Goal: Task Accomplishment & Management: Manage account settings

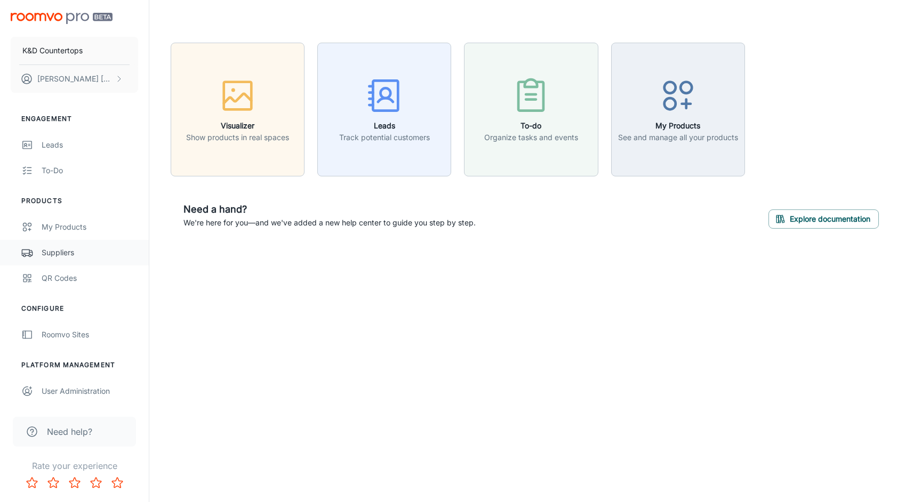
click at [69, 257] on div "Suppliers" at bounding box center [90, 253] width 96 height 12
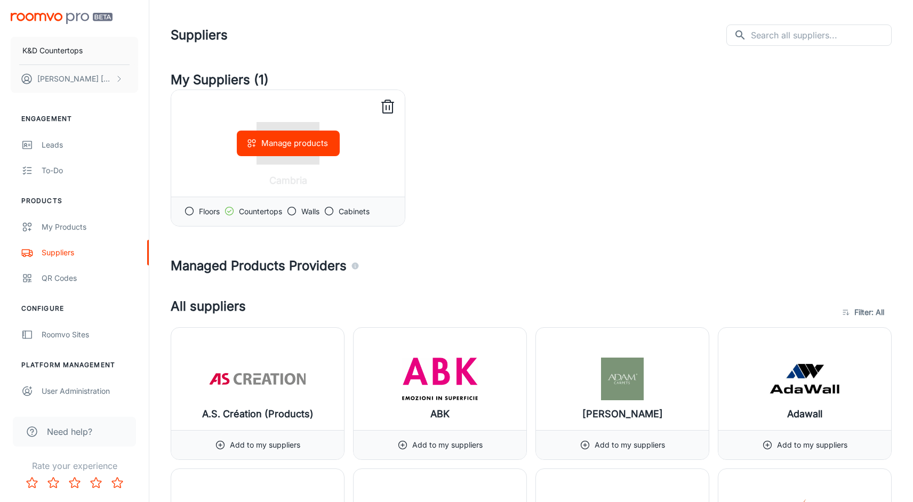
click at [357, 158] on div "Manage products" at bounding box center [287, 143] width 233 height 107
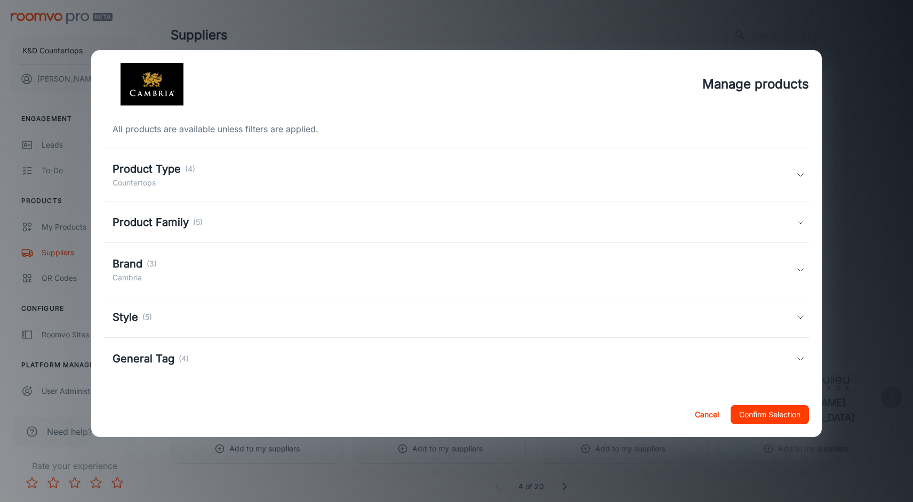
click at [165, 169] on h5 "Product Type" at bounding box center [146, 169] width 68 height 16
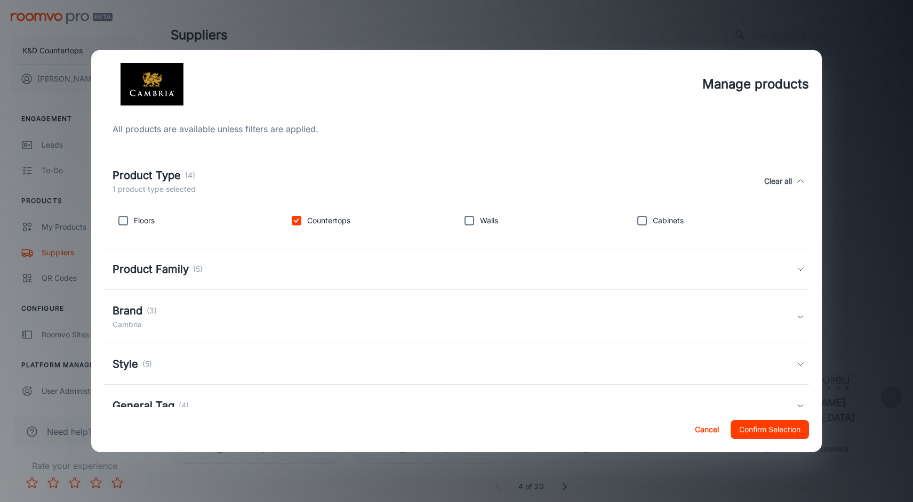
click at [221, 266] on div "Product Family (5)" at bounding box center [453, 269] width 683 height 16
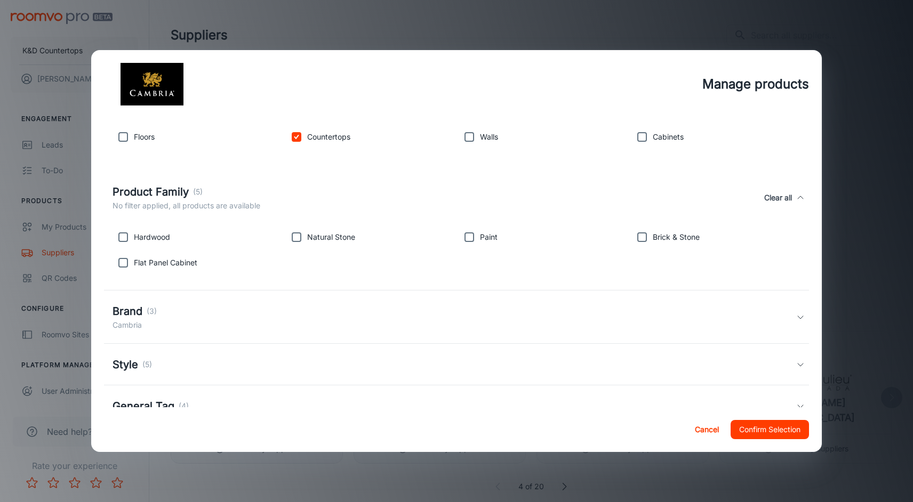
scroll to position [87, 0]
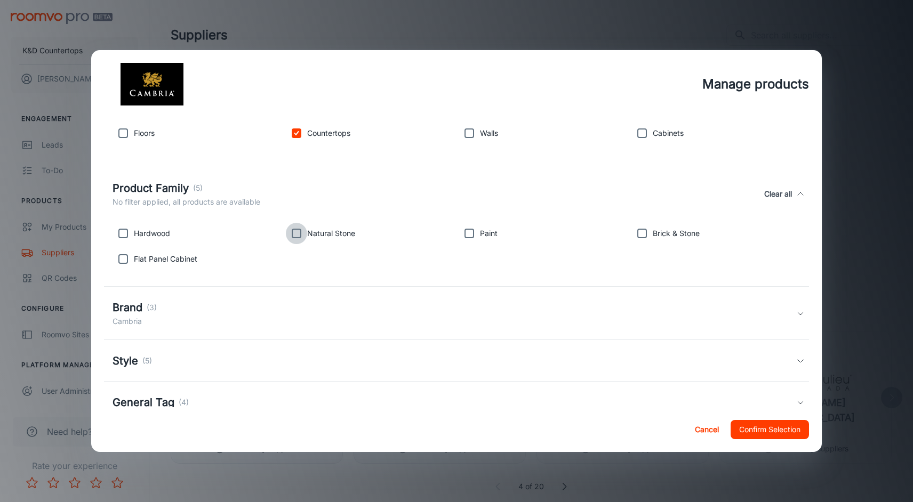
click at [295, 236] on input "checkbox" at bounding box center [296, 233] width 21 height 21
checkbox input "true"
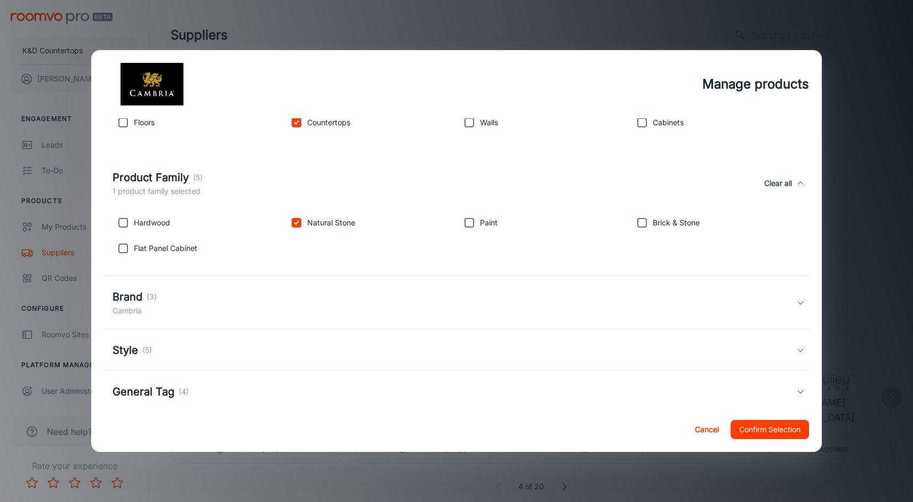
scroll to position [99, 0]
click at [145, 301] on div "Brand (3)" at bounding box center [134, 296] width 44 height 16
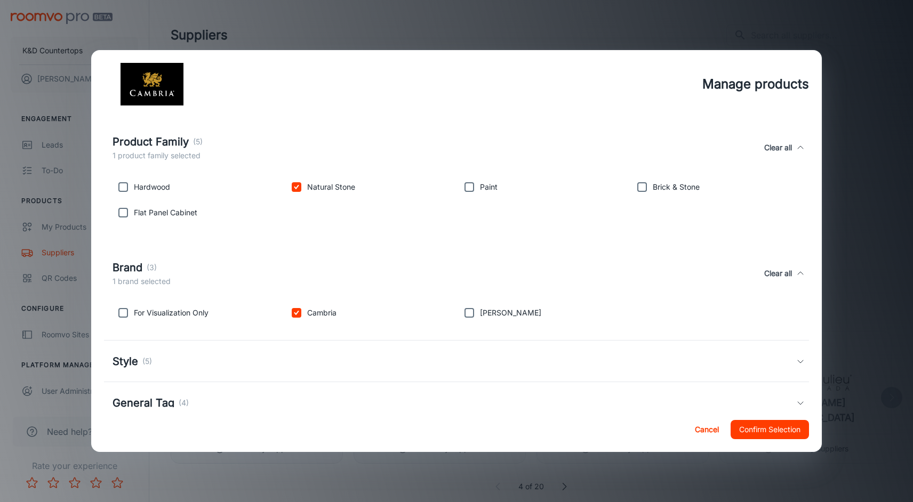
scroll to position [139, 0]
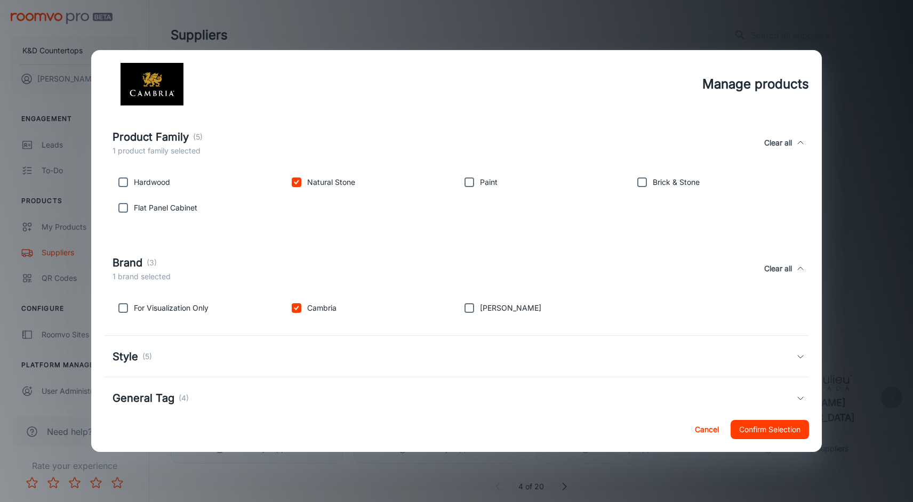
click at [471, 307] on input "checkbox" at bounding box center [468, 307] width 21 height 21
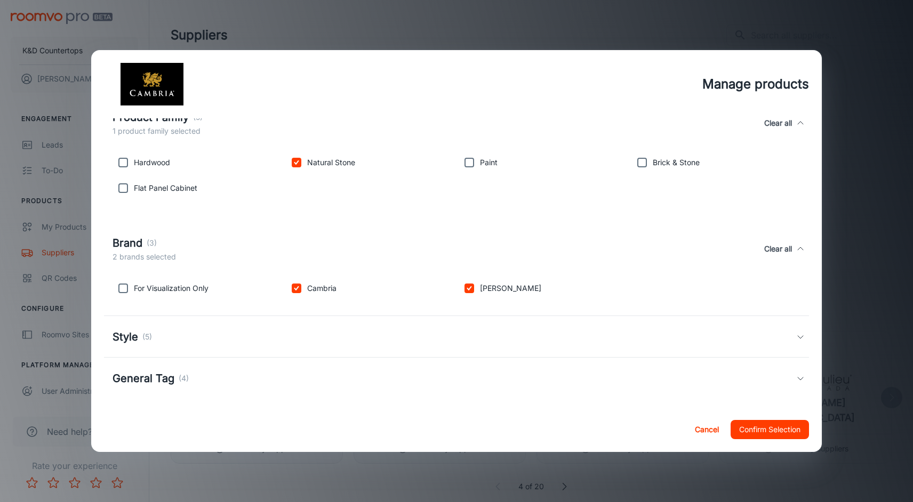
scroll to position [163, 0]
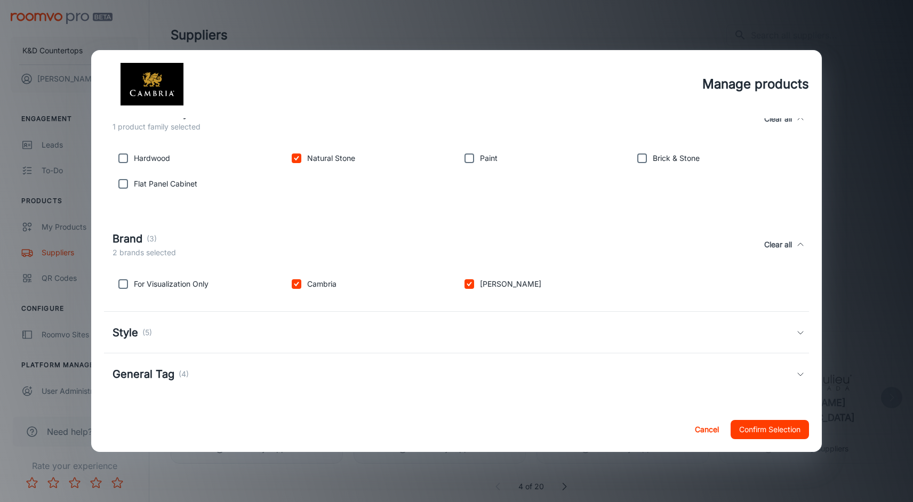
click at [136, 327] on h5 "Style" at bounding box center [125, 333] width 26 height 16
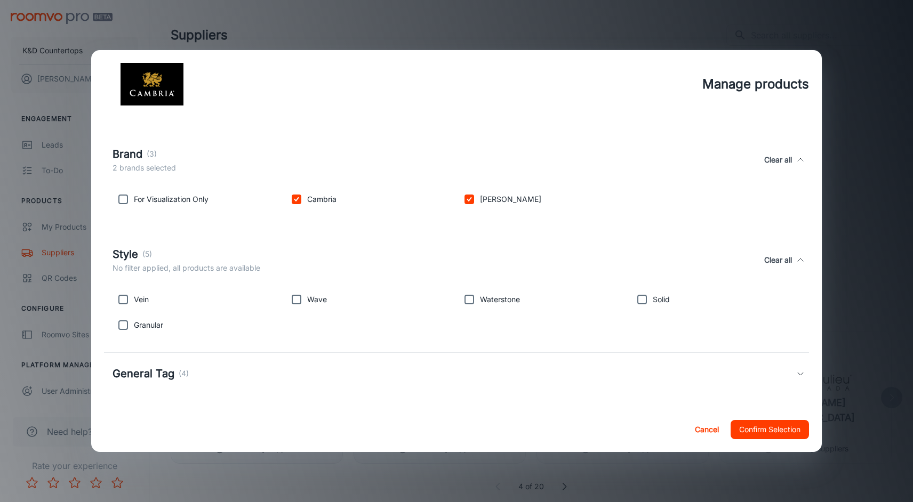
scroll to position [247, 0]
click at [471, 197] on input "checkbox" at bounding box center [468, 199] width 21 height 21
checkbox input "false"
click at [300, 203] on input "checkbox" at bounding box center [296, 199] width 21 height 21
checkbox input "false"
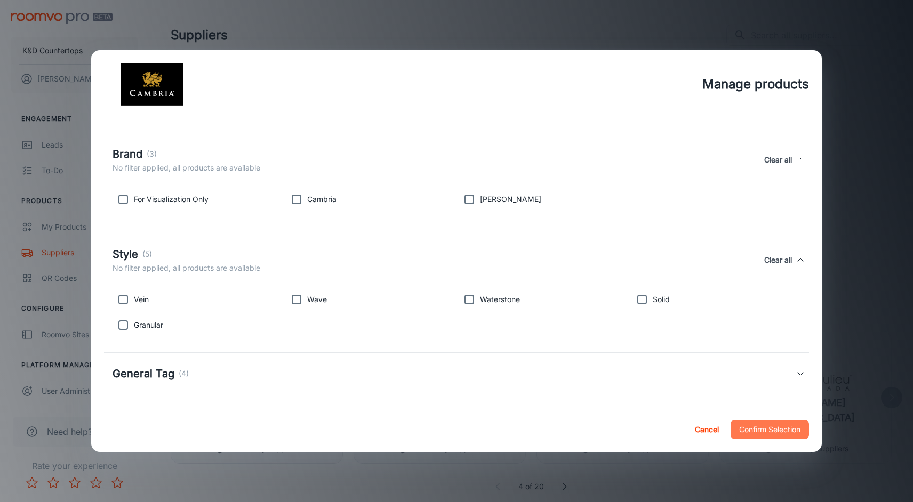
click at [745, 429] on button "Confirm Selection" at bounding box center [769, 429] width 78 height 19
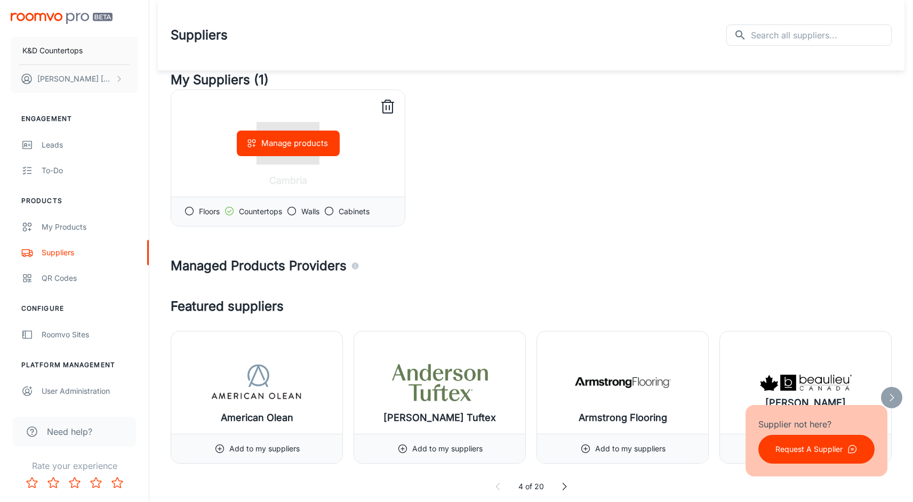
scroll to position [0, 0]
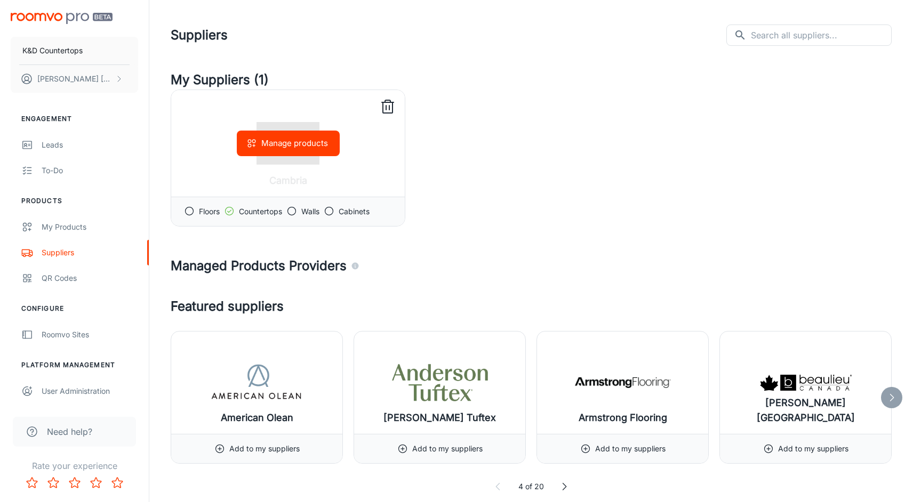
click at [315, 146] on button "Manage products" at bounding box center [288, 144] width 103 height 26
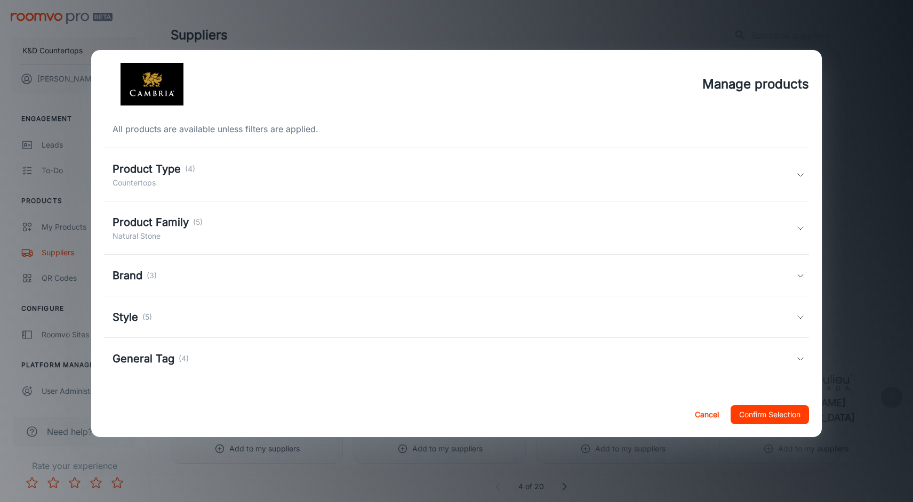
click at [154, 173] on h5 "Product Type" at bounding box center [146, 169] width 68 height 16
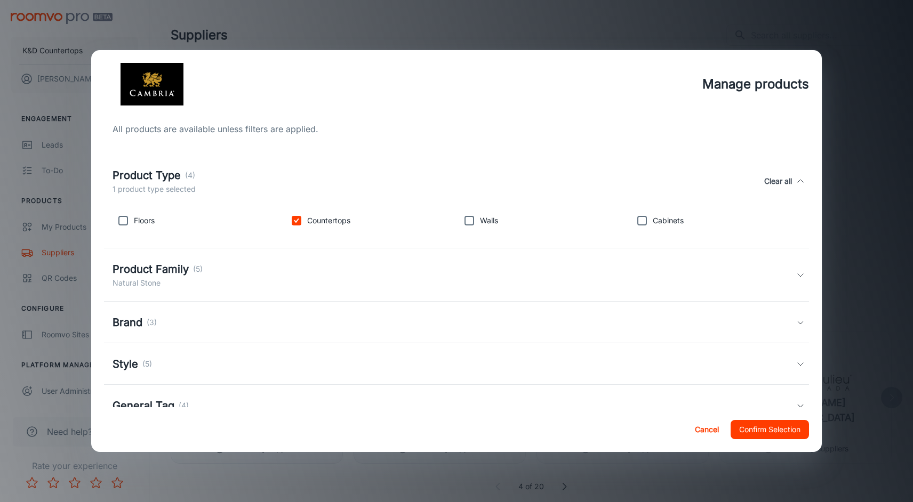
click at [154, 173] on h5 "Product Type" at bounding box center [146, 175] width 68 height 16
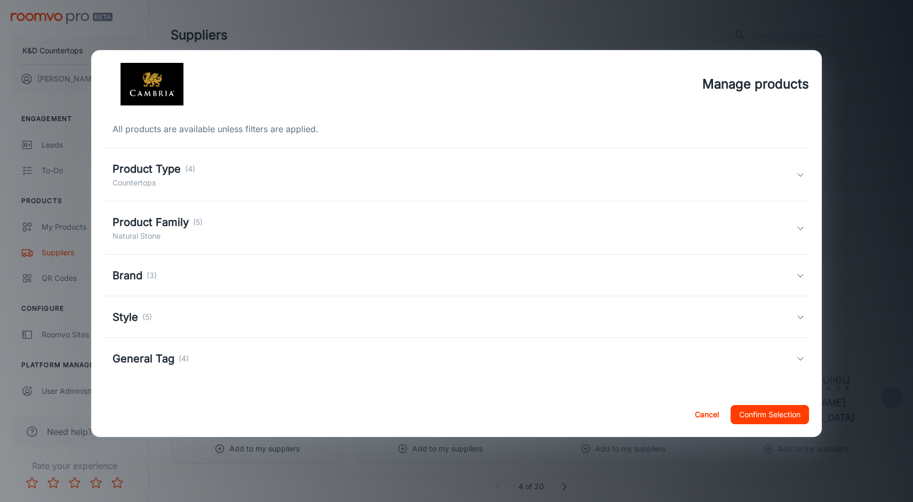
click at [149, 225] on h5 "Product Family" at bounding box center [150, 222] width 76 height 16
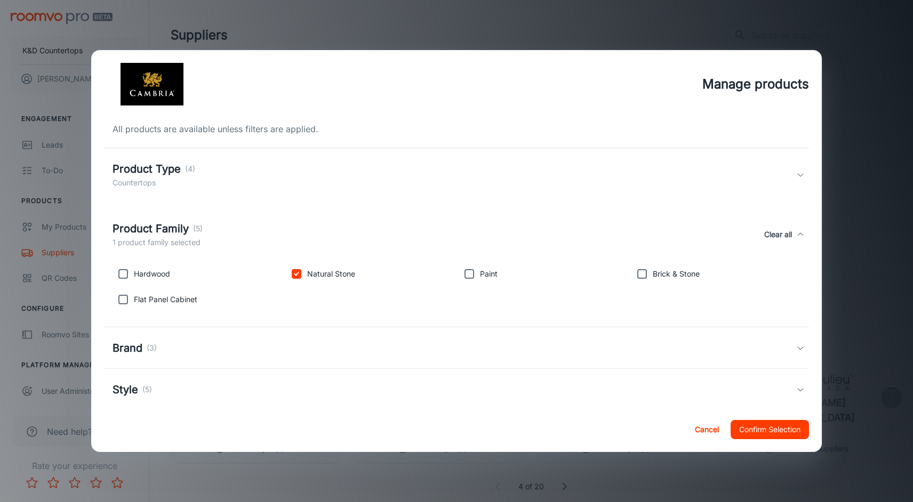
click at [149, 225] on h5 "Product Family" at bounding box center [150, 229] width 76 height 16
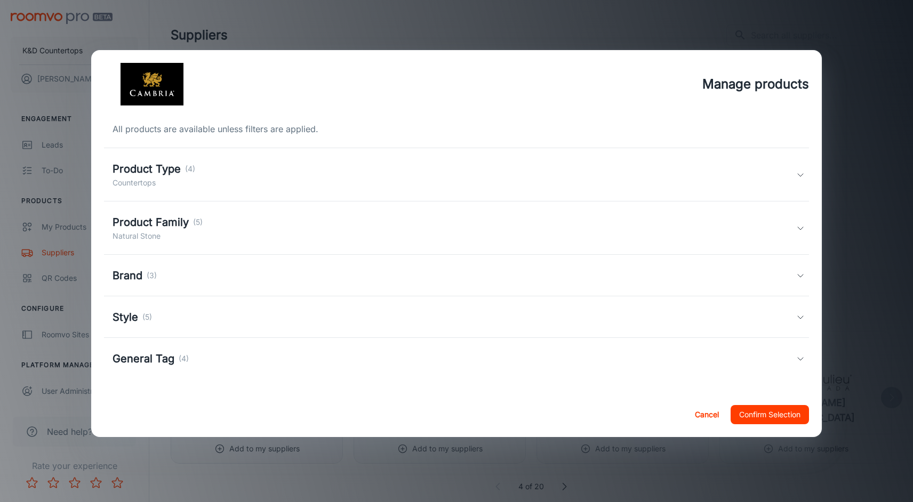
click at [134, 271] on h5 "Brand" at bounding box center [127, 276] width 30 height 16
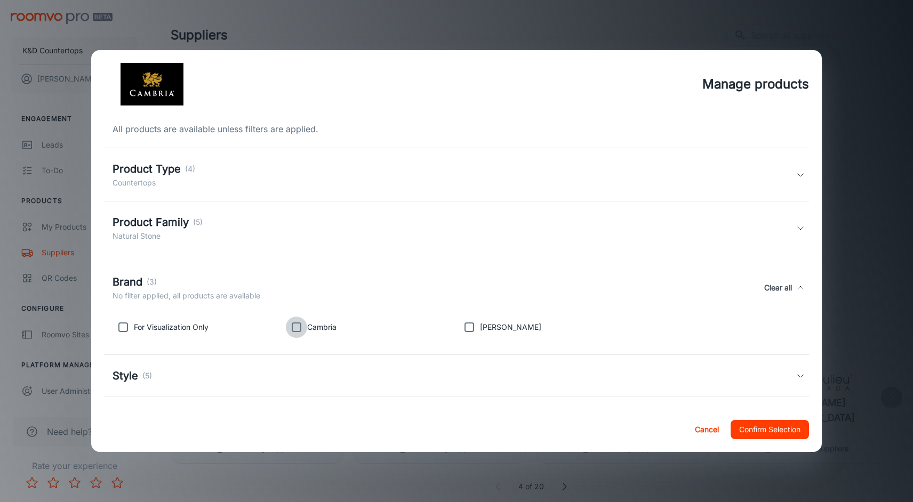
click at [292, 328] on input "checkbox" at bounding box center [296, 327] width 21 height 21
checkbox input "true"
click at [762, 429] on button "Confirm Selection" at bounding box center [769, 429] width 78 height 19
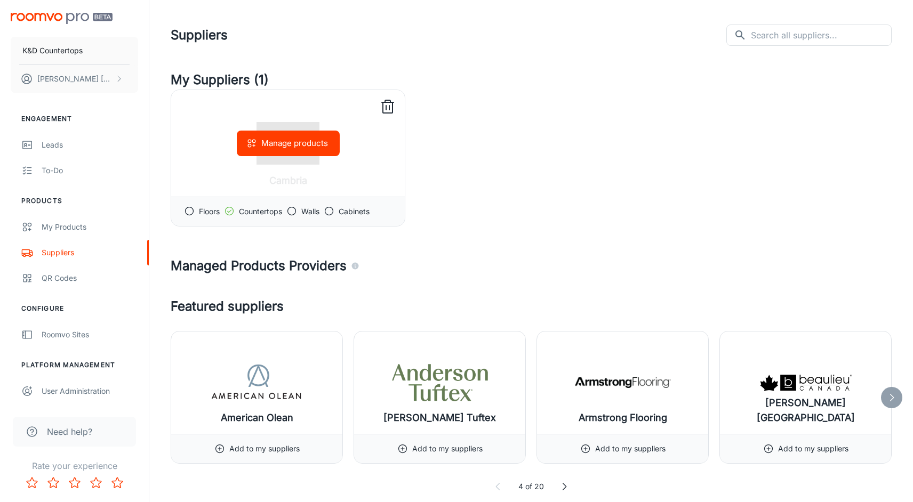
click at [354, 168] on div "Manage products" at bounding box center [287, 143] width 233 height 107
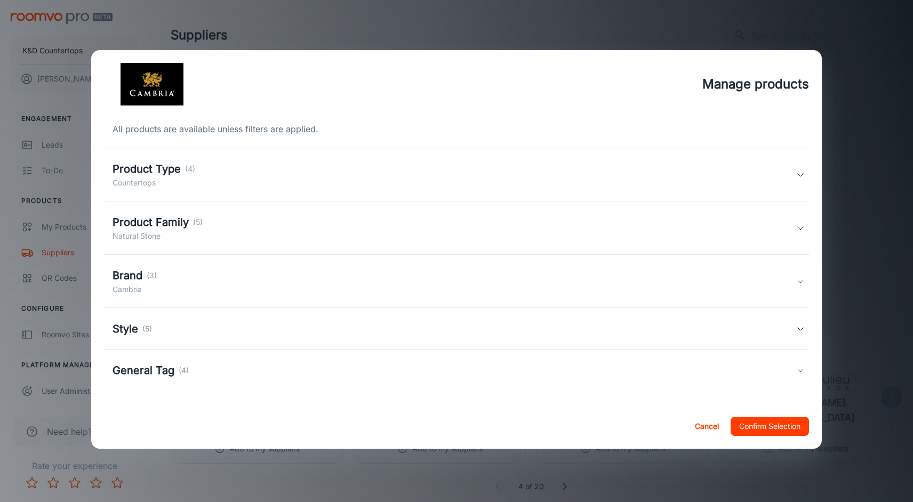
click at [135, 271] on h5 "Brand" at bounding box center [127, 276] width 30 height 16
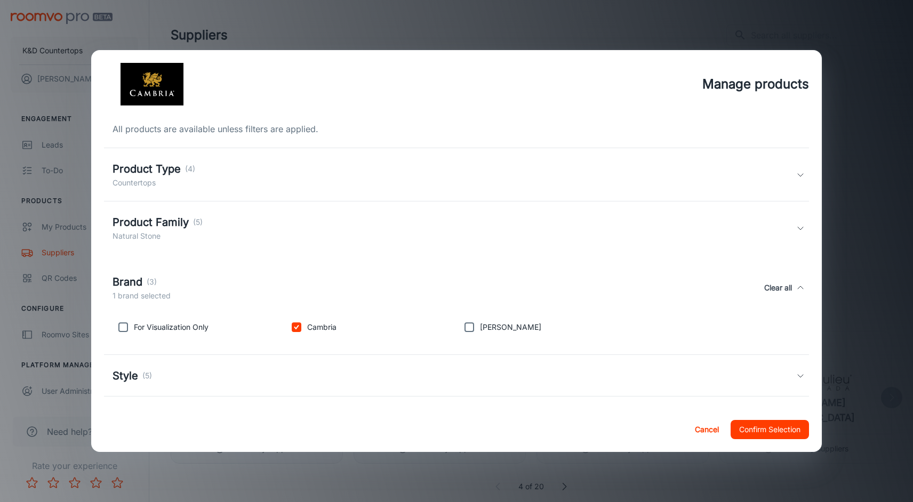
click at [471, 326] on input "checkbox" at bounding box center [468, 327] width 21 height 21
checkbox input "true"
click at [172, 328] on p "For Visualization Only" at bounding box center [171, 327] width 75 height 12
click at [121, 327] on input "checkbox" at bounding box center [122, 327] width 21 height 21
checkbox input "true"
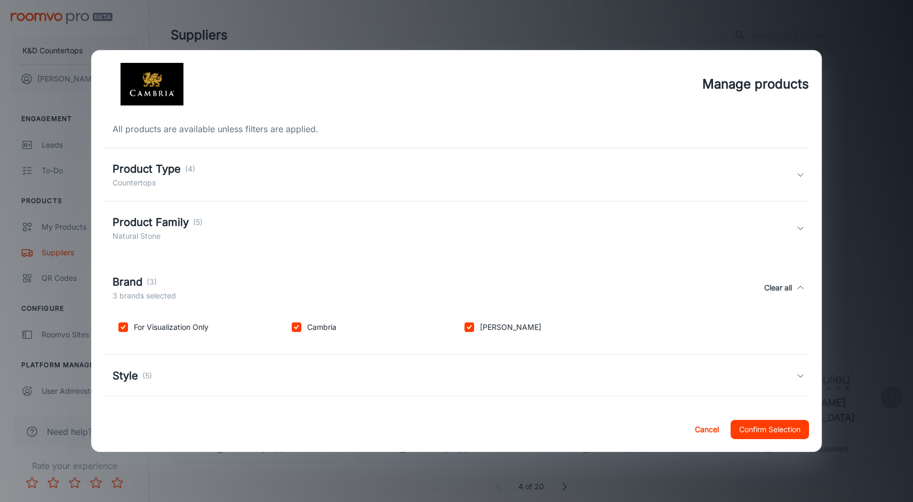
click at [142, 214] on h5 "Product Family" at bounding box center [150, 222] width 76 height 16
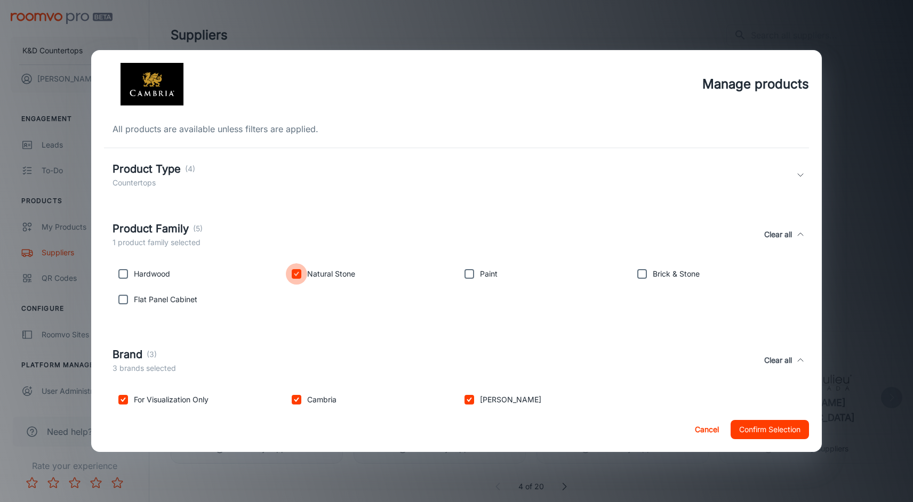
click at [297, 276] on input "checkbox" at bounding box center [296, 273] width 21 height 21
checkbox input "false"
click at [774, 433] on button "Confirm Selection" at bounding box center [769, 429] width 78 height 19
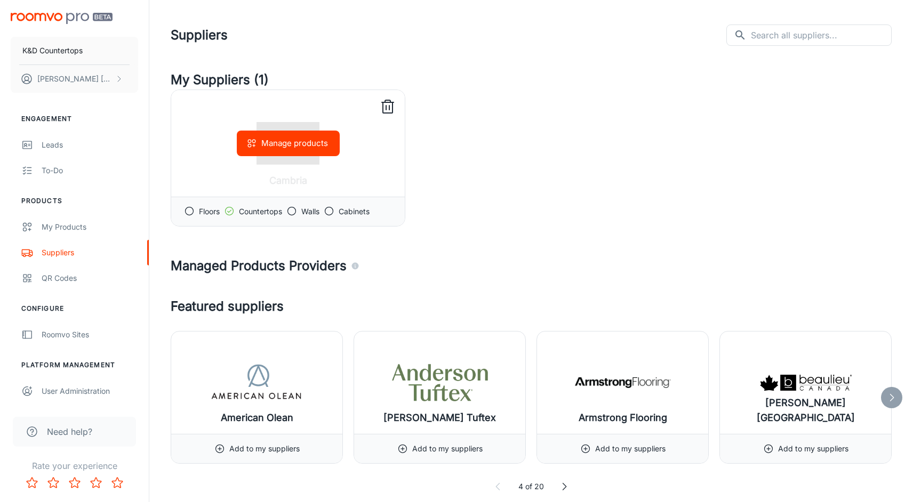
click at [297, 167] on div "Manage products" at bounding box center [287, 143] width 233 height 107
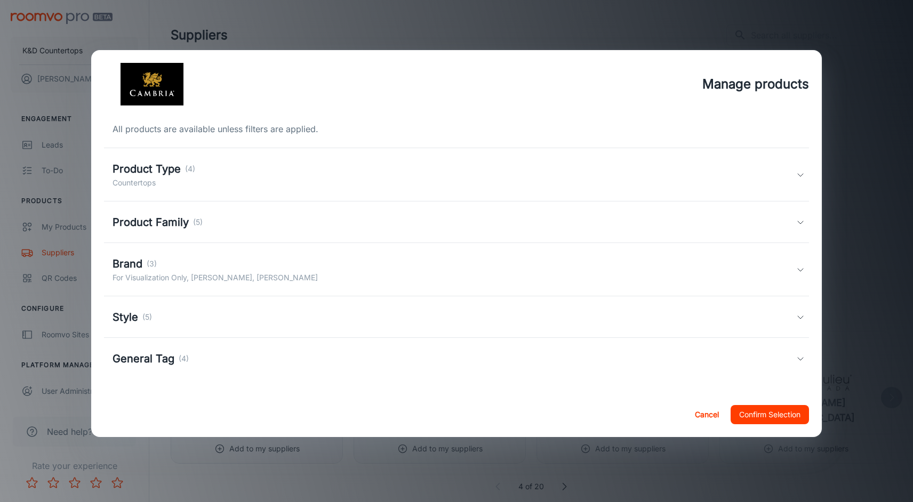
click at [157, 168] on h5 "Product Type" at bounding box center [146, 169] width 68 height 16
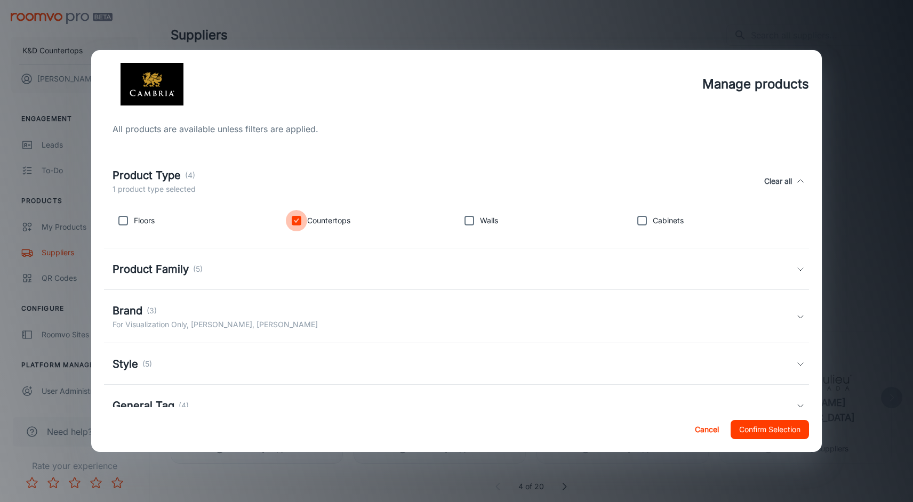
click at [295, 224] on input "checkbox" at bounding box center [296, 220] width 21 height 21
checkbox input "false"
click at [753, 435] on button "Confirm Selection" at bounding box center [769, 429] width 78 height 19
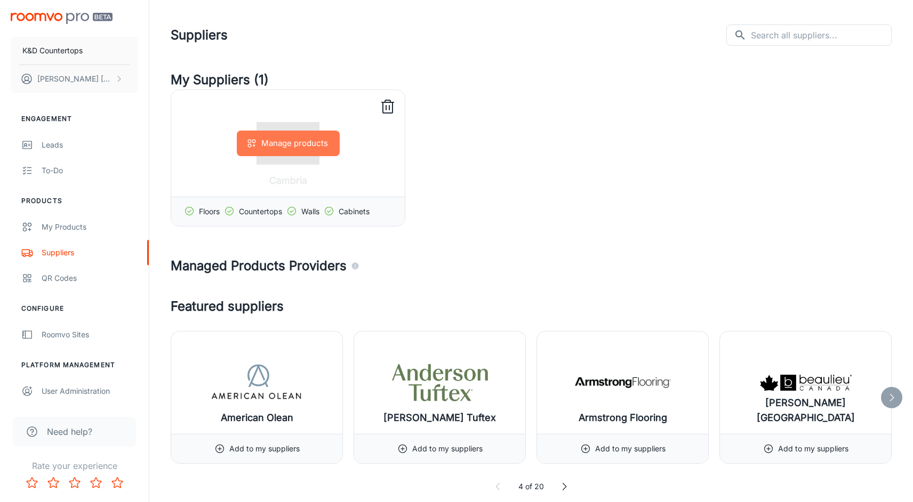
click at [298, 147] on button "Manage products" at bounding box center [288, 144] width 103 height 26
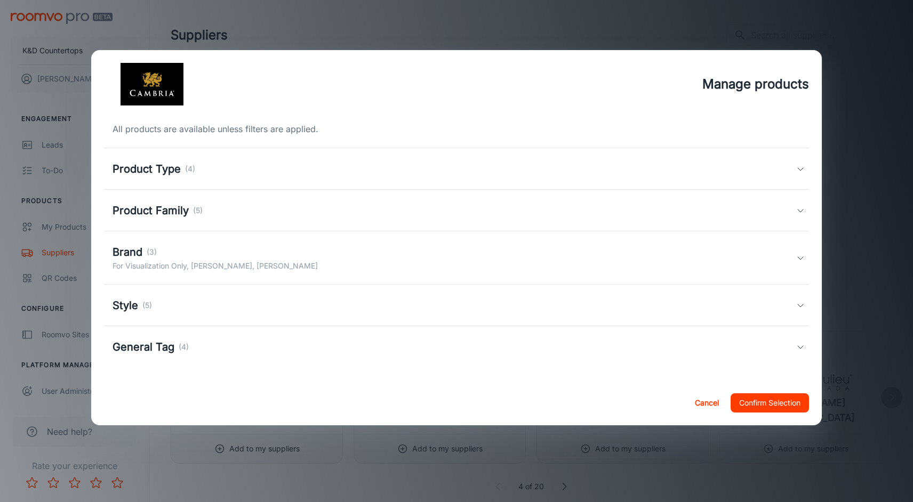
click at [133, 172] on h5 "Product Type" at bounding box center [146, 169] width 68 height 16
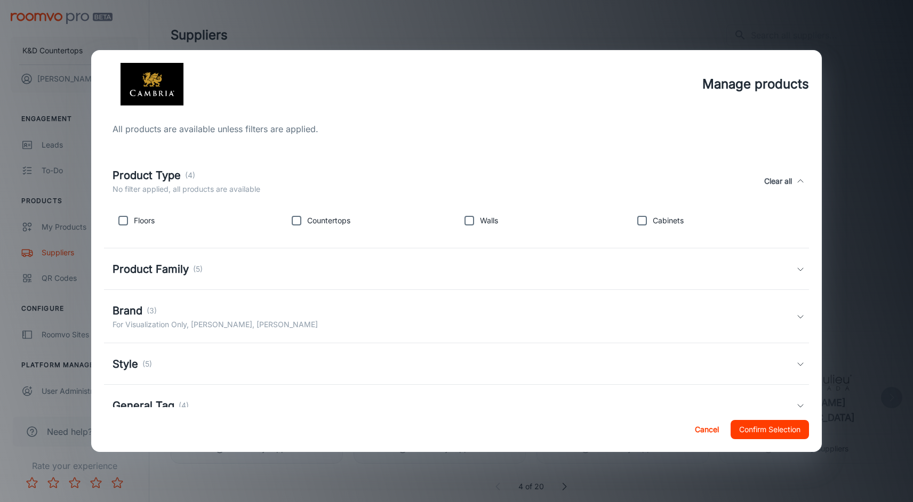
click at [326, 221] on p "Countertops" at bounding box center [328, 221] width 43 height 12
click at [297, 221] on input "checkbox" at bounding box center [296, 220] width 21 height 21
checkbox input "true"
click at [175, 270] on h5 "Product Family" at bounding box center [150, 269] width 76 height 16
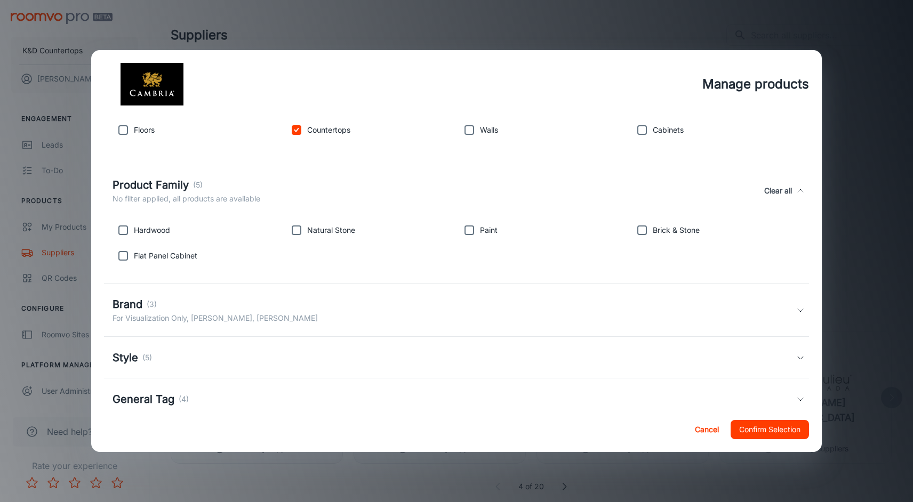
scroll to position [103, 0]
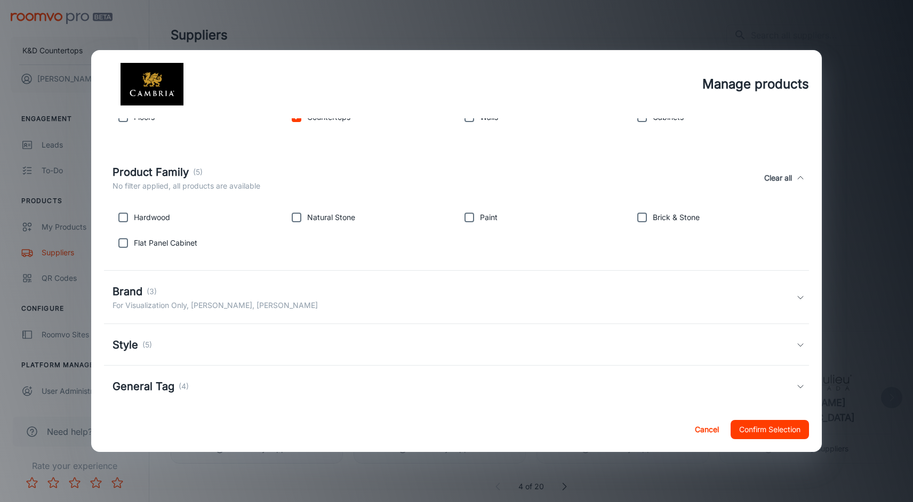
click at [310, 314] on div "Brand (3) For Visualization Only, Cambria, Benjamin Moore" at bounding box center [456, 297] width 705 height 53
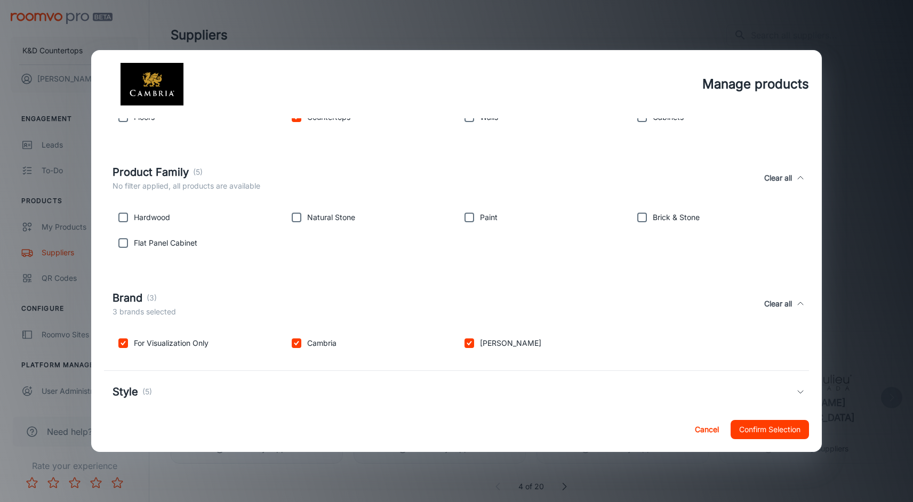
click at [205, 343] on p "For Visualization Only" at bounding box center [171, 343] width 75 height 12
click at [123, 346] on input "checkbox" at bounding box center [122, 343] width 21 height 21
checkbox input "false"
click at [474, 344] on input "checkbox" at bounding box center [468, 343] width 21 height 21
checkbox input "false"
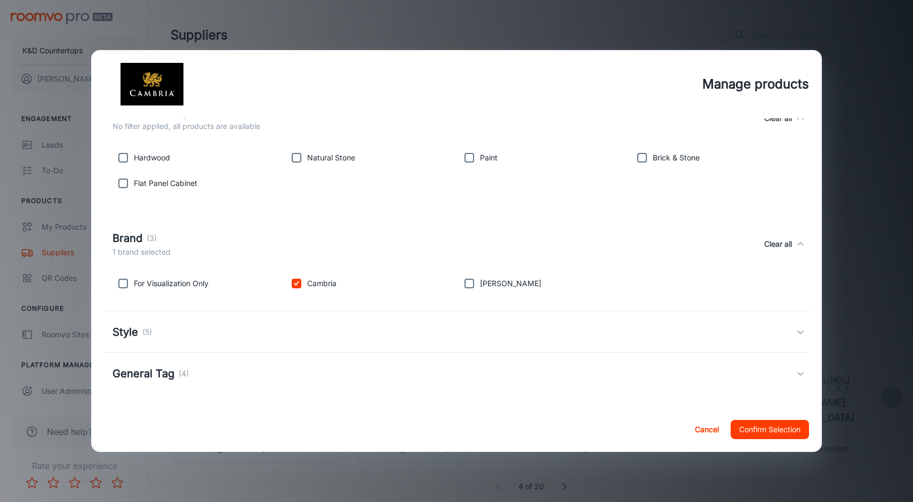
scroll to position [163, 0]
click at [138, 333] on h5 "Style" at bounding box center [125, 332] width 26 height 16
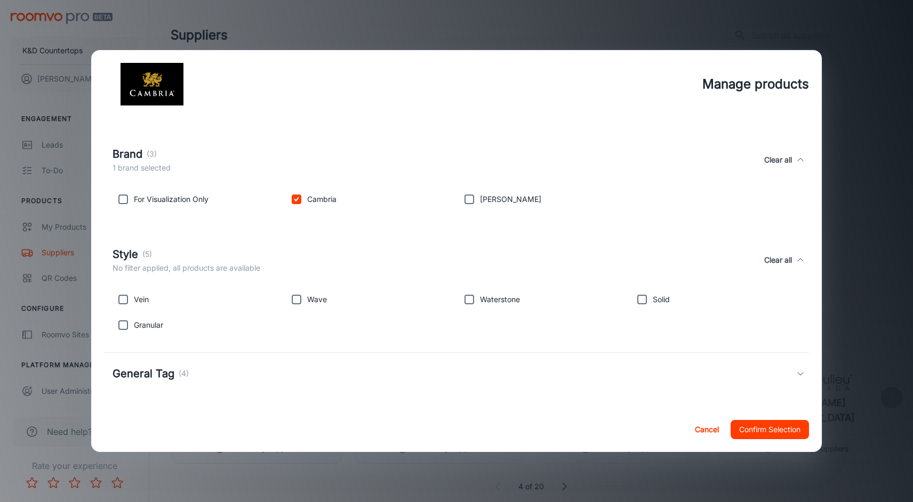
scroll to position [247, 0]
click at [156, 377] on h5 "General Tag" at bounding box center [143, 374] width 62 height 16
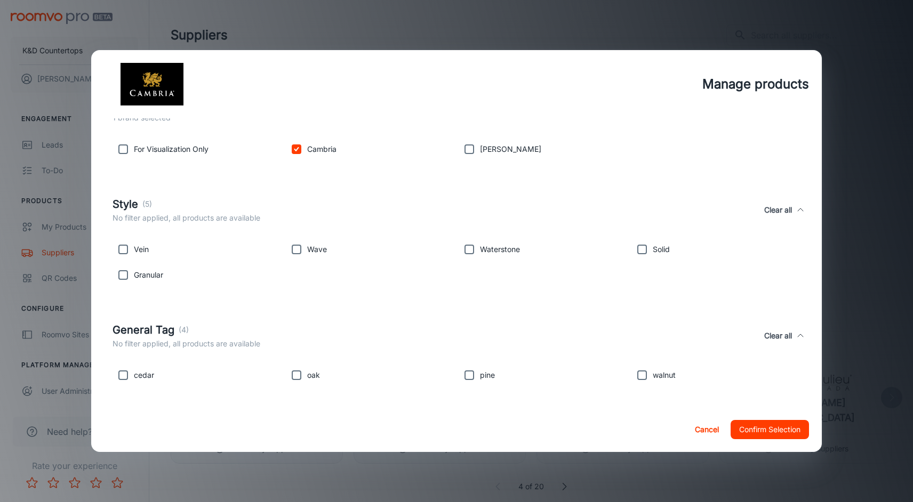
scroll to position [297, 0]
click at [741, 422] on button "Confirm Selection" at bounding box center [769, 429] width 78 height 19
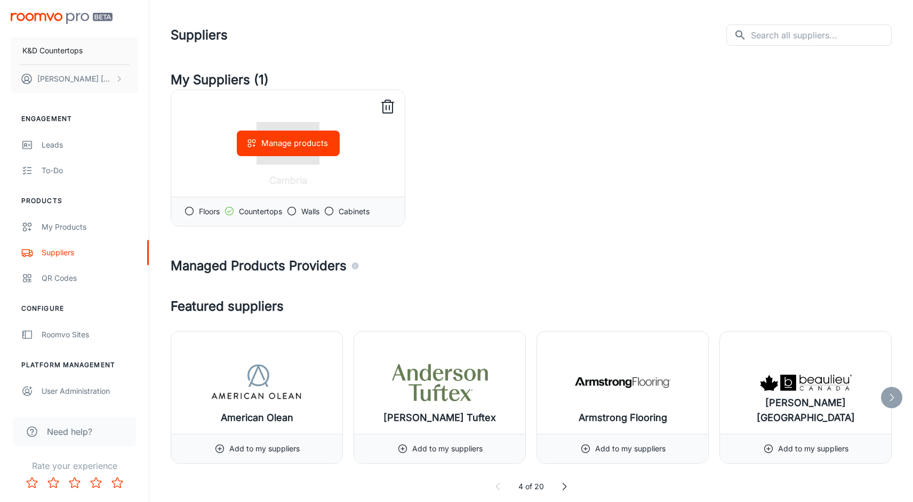
click at [309, 150] on button "Manage products" at bounding box center [288, 144] width 103 height 26
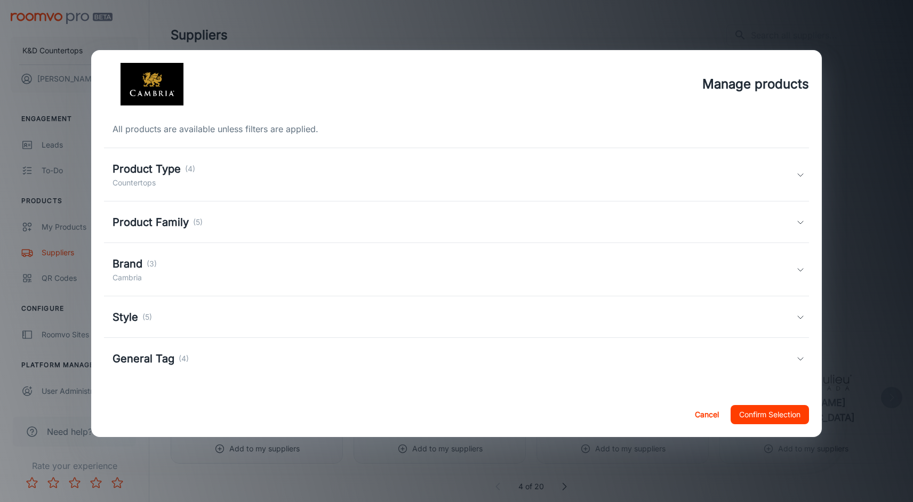
click at [161, 185] on p "Countertops" at bounding box center [153, 183] width 83 height 12
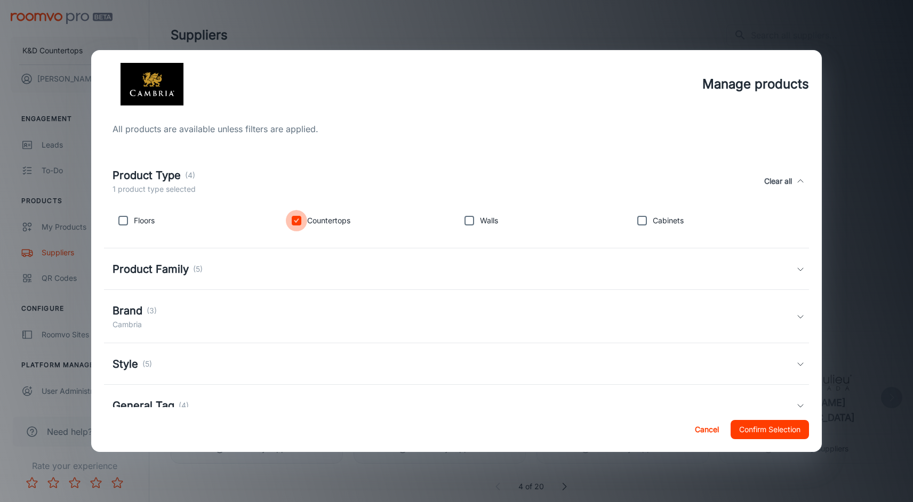
click at [300, 223] on input "checkbox" at bounding box center [296, 220] width 21 height 21
checkbox input "false"
click at [171, 270] on h5 "Product Family" at bounding box center [150, 269] width 76 height 16
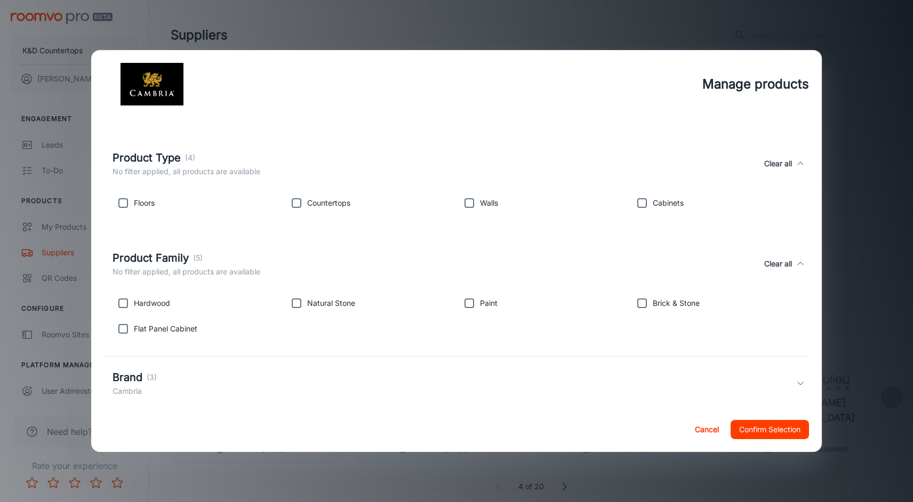
scroll to position [44, 0]
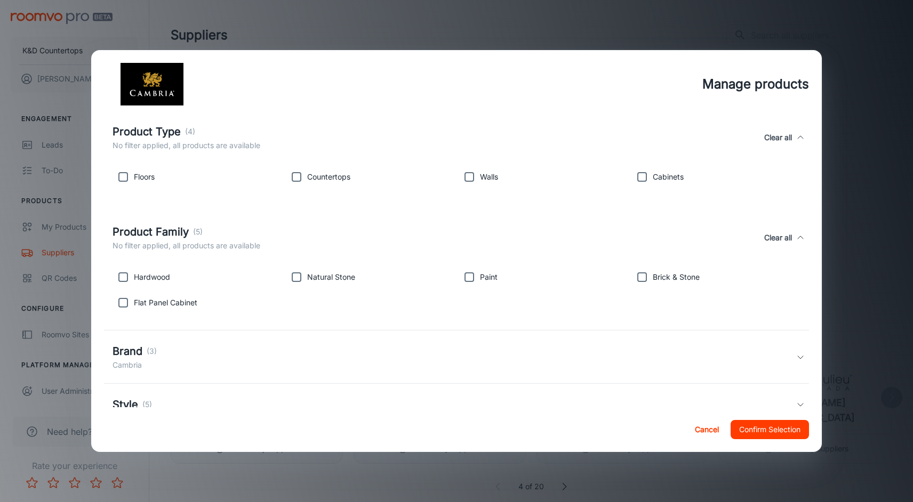
click at [238, 341] on div "Brand (3) Cambria" at bounding box center [456, 356] width 705 height 53
click at [309, 403] on p "Cambria" at bounding box center [321, 403] width 29 height 12
click at [298, 405] on input "checkbox" at bounding box center [296, 402] width 21 height 21
checkbox input "false"
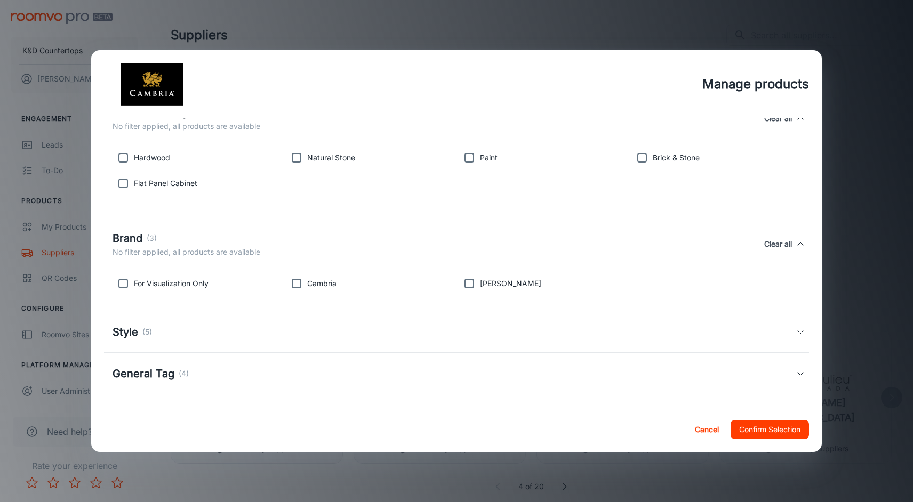
scroll to position [163, 0]
click at [128, 329] on h5 "Style" at bounding box center [125, 332] width 26 height 16
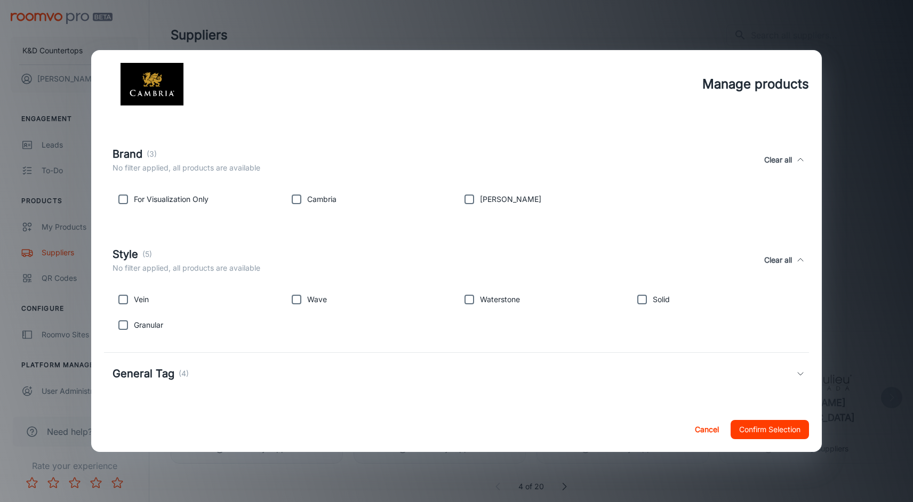
scroll to position [247, 0]
click at [154, 373] on h5 "General Tag" at bounding box center [143, 374] width 62 height 16
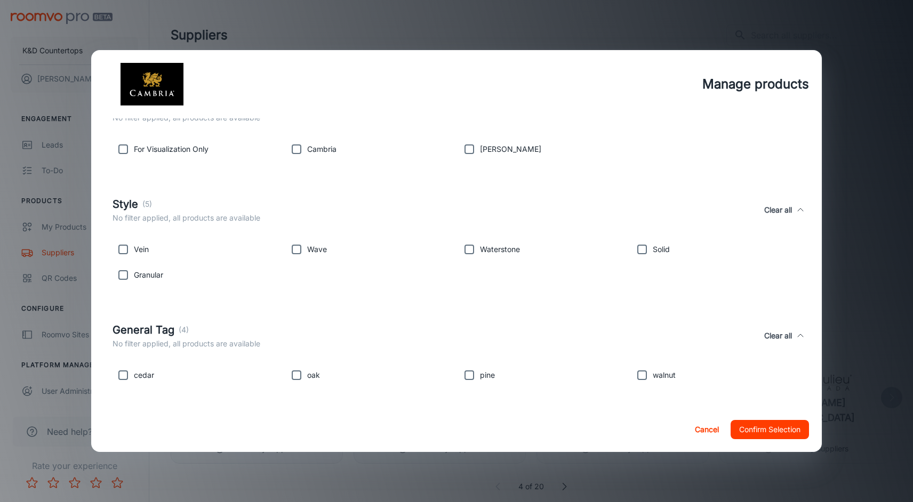
scroll to position [297, 0]
click at [745, 428] on button "Confirm Selection" at bounding box center [769, 429] width 78 height 19
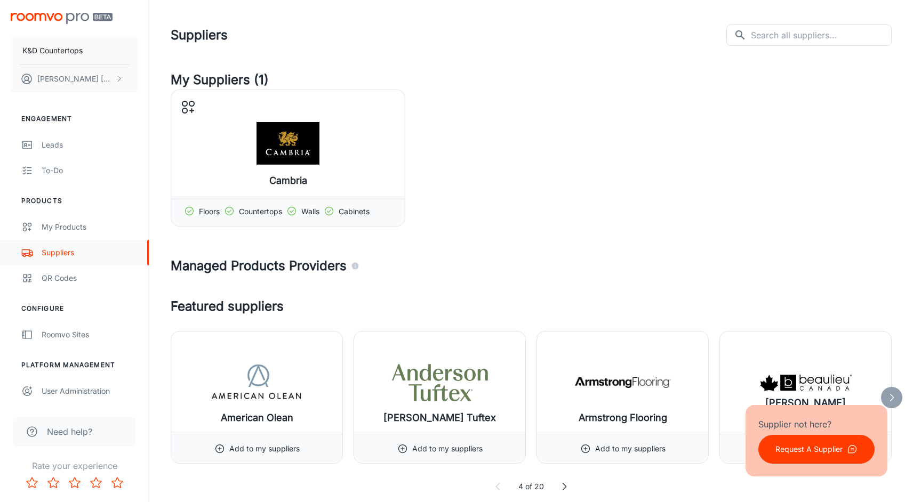
scroll to position [0, 0]
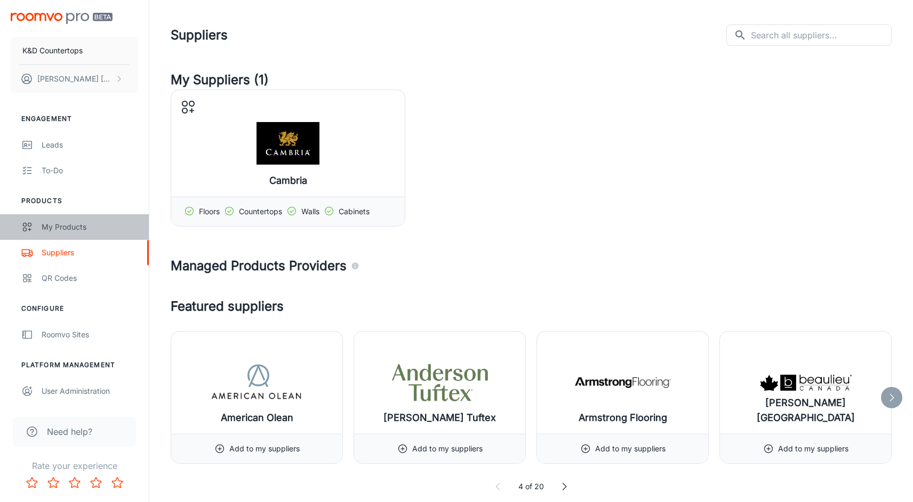
click at [59, 226] on div "My Products" at bounding box center [90, 227] width 96 height 12
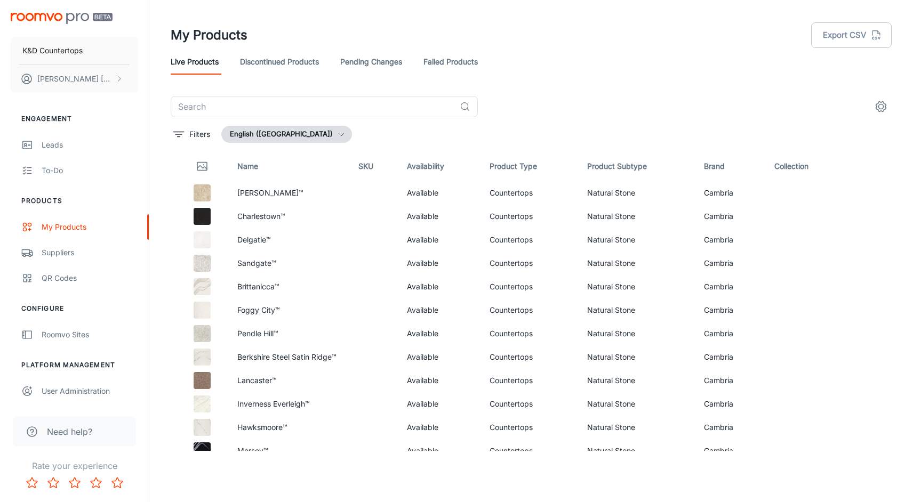
click at [364, 56] on link "Pending Changes" at bounding box center [371, 62] width 62 height 26
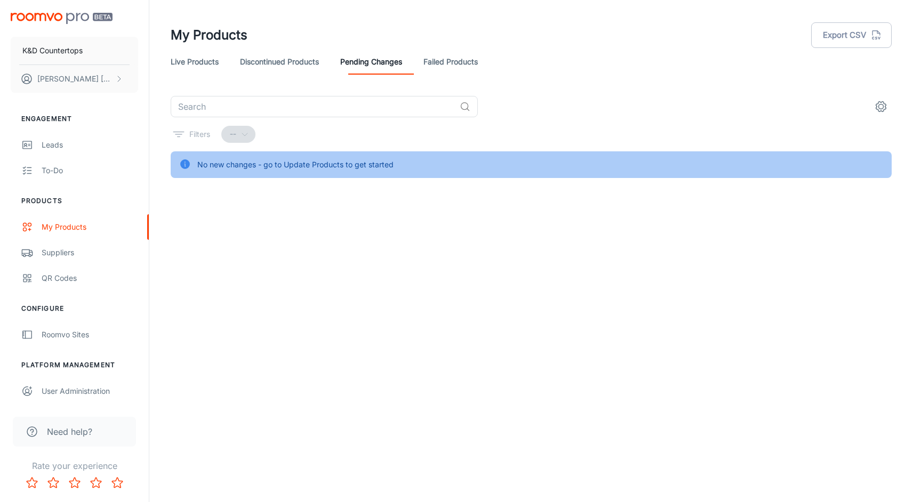
click at [301, 58] on link "Discontinued Products" at bounding box center [279, 62] width 79 height 26
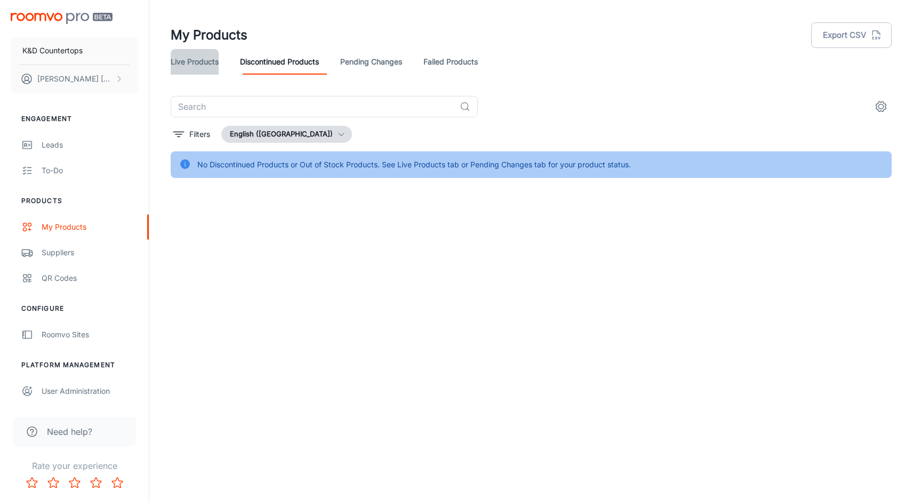
click at [186, 61] on link "Live Products" at bounding box center [195, 62] width 48 height 26
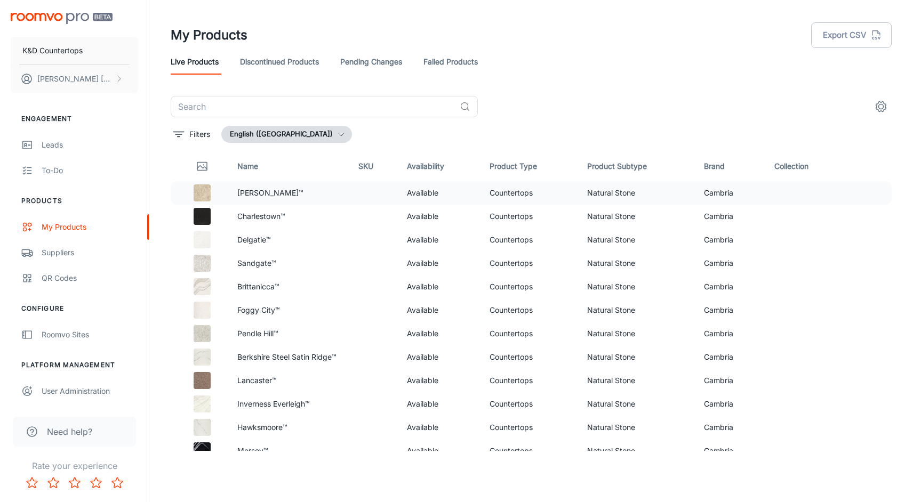
click at [407, 199] on td "Available" at bounding box center [439, 192] width 83 height 23
click at [599, 193] on td "Natural Stone" at bounding box center [636, 192] width 116 height 23
click at [885, 111] on icon "settings" at bounding box center [880, 106] width 13 height 13
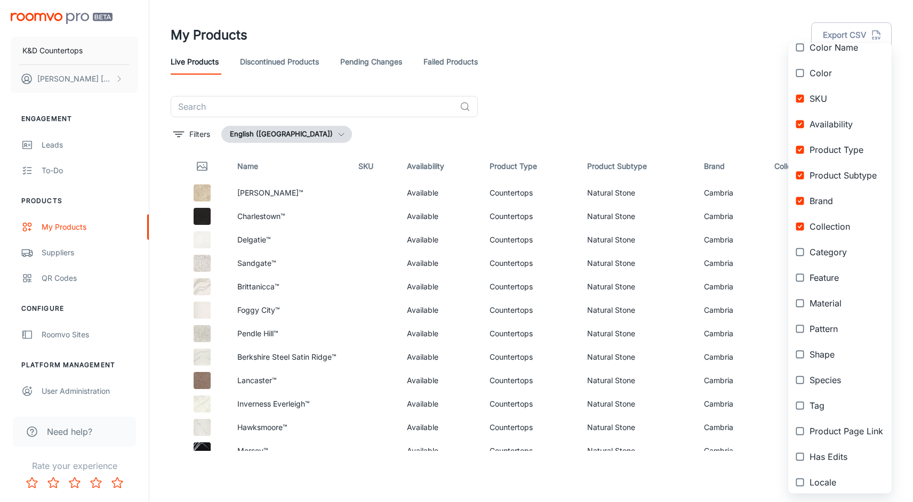
scroll to position [82, 0]
click at [800, 254] on input "checkbox" at bounding box center [799, 249] width 19 height 19
checkbox input "true"
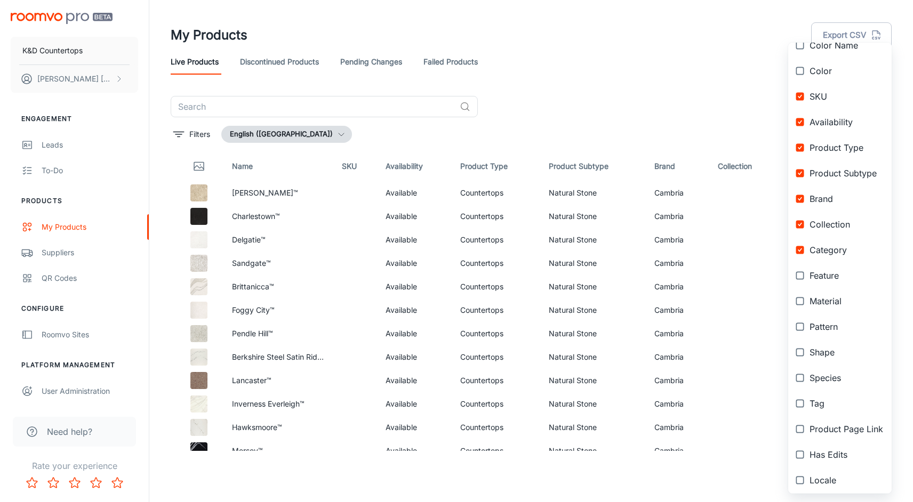
click at [799, 278] on input "checkbox" at bounding box center [799, 275] width 19 height 19
checkbox input "true"
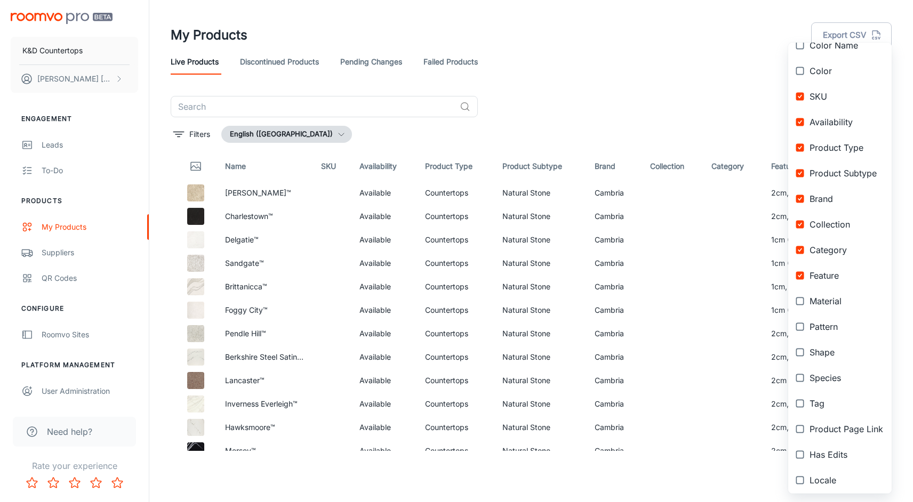
click at [801, 303] on input "checkbox" at bounding box center [799, 301] width 19 height 19
checkbox input "true"
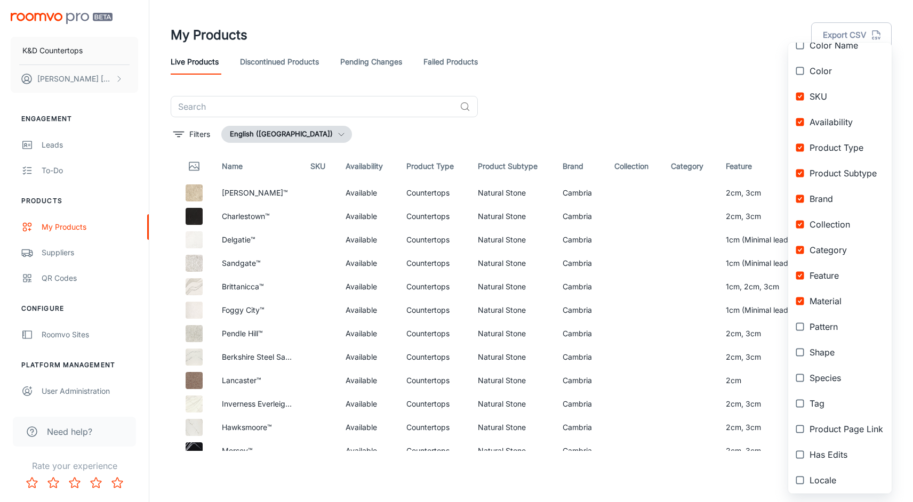
click at [797, 325] on input "checkbox" at bounding box center [799, 326] width 19 height 19
checkbox input "true"
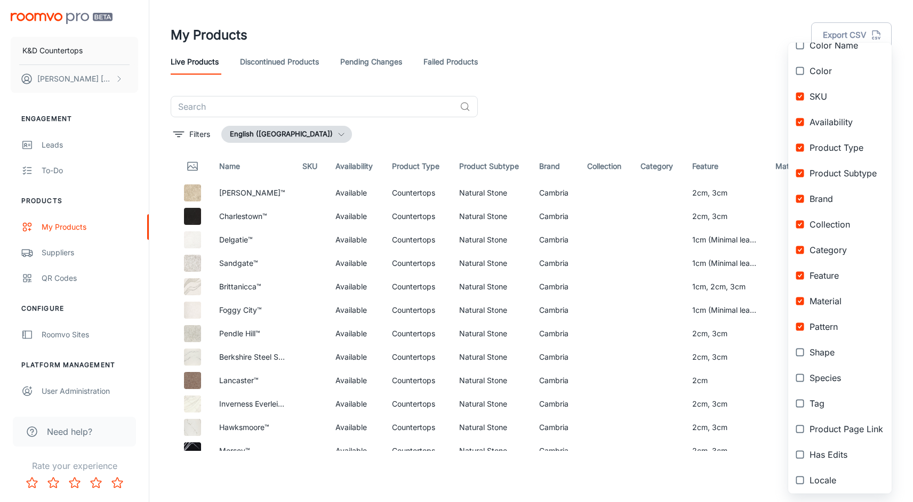
click at [798, 352] on input "checkbox" at bounding box center [799, 352] width 19 height 19
checkbox input "true"
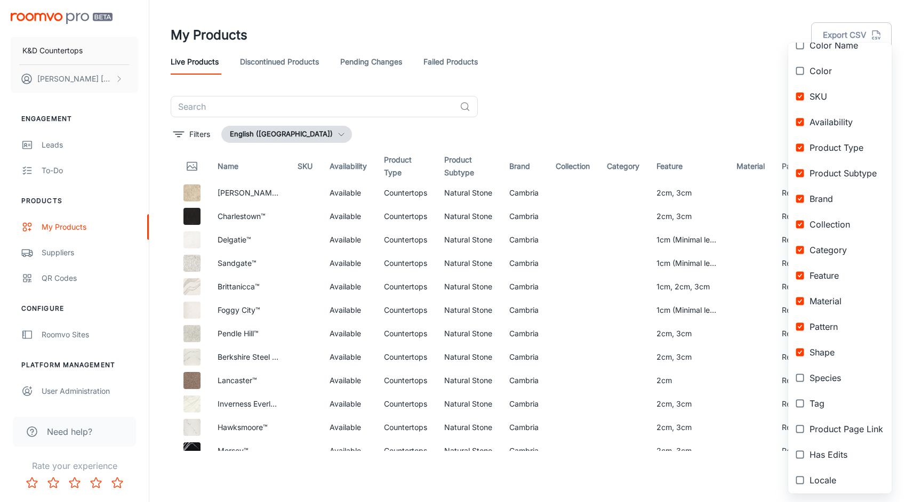
click at [797, 376] on input "checkbox" at bounding box center [799, 377] width 19 height 19
checkbox input "true"
click at [799, 402] on input "checkbox" at bounding box center [799, 403] width 19 height 19
checkbox input "true"
click at [798, 429] on input "checkbox" at bounding box center [799, 428] width 19 height 19
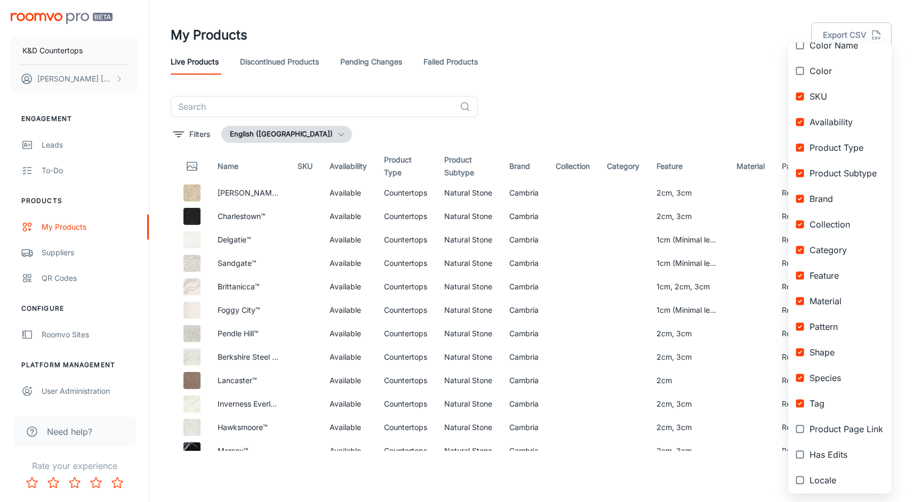
checkbox input "true"
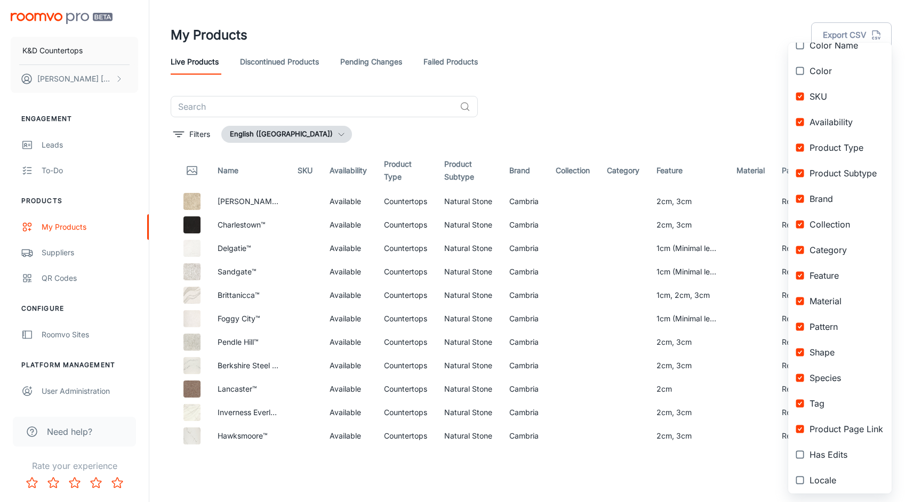
click at [800, 455] on input "checkbox" at bounding box center [799, 454] width 19 height 19
checkbox input "true"
click at [800, 479] on input "checkbox" at bounding box center [799, 480] width 19 height 19
checkbox input "true"
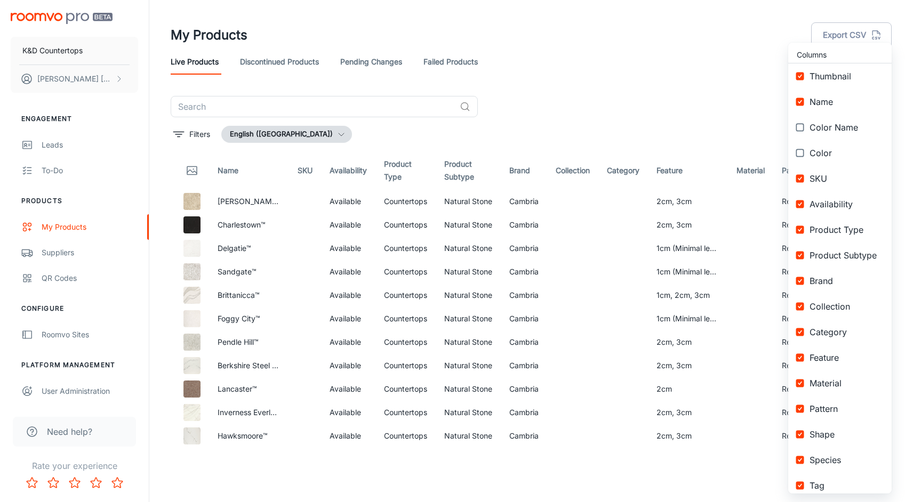
scroll to position [0, 0]
click at [803, 150] on input "checkbox" at bounding box center [799, 152] width 19 height 19
checkbox input "true"
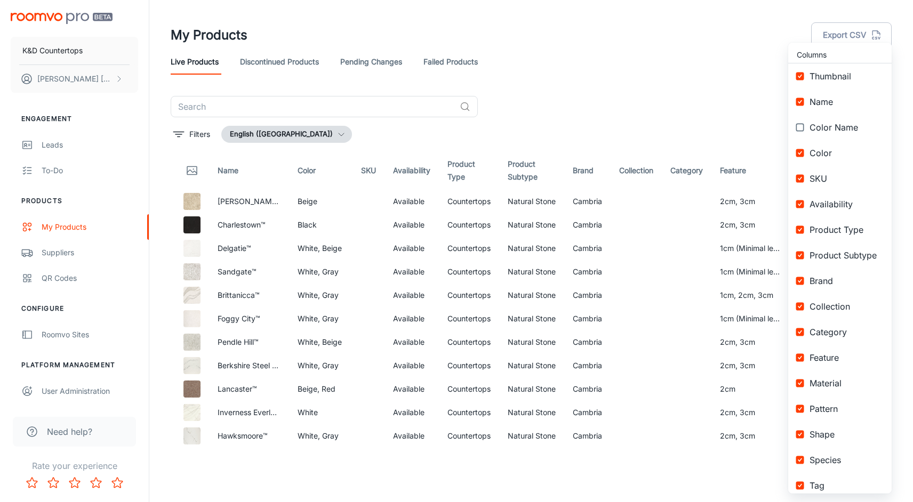
click at [802, 133] on input "checkbox" at bounding box center [799, 127] width 19 height 19
checkbox input "true"
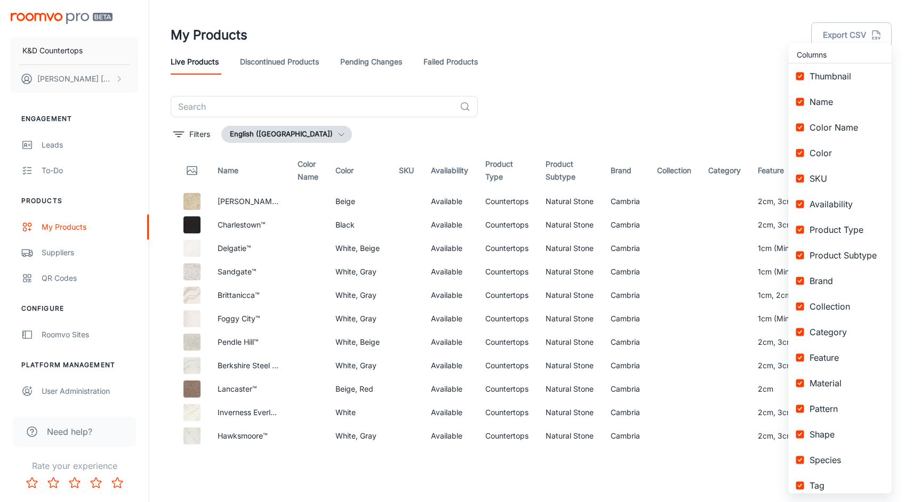
click at [750, 82] on div at bounding box center [456, 251] width 913 height 502
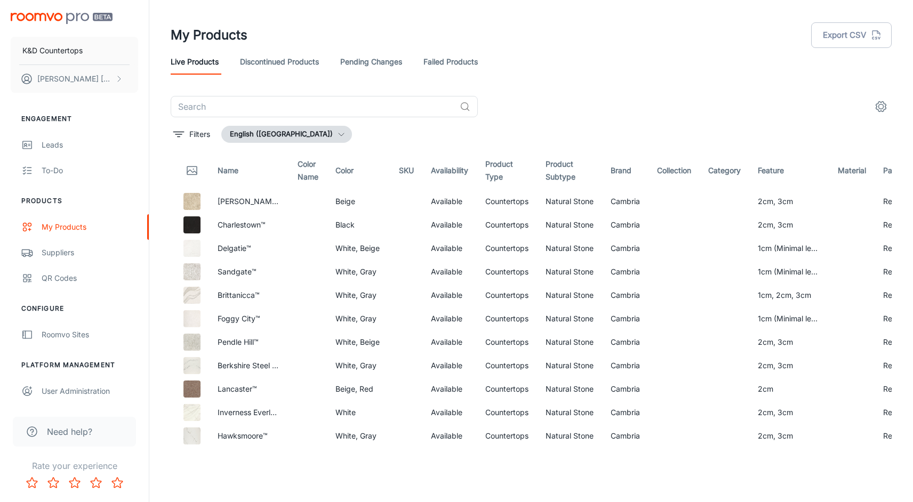
click at [886, 105] on icon "settings" at bounding box center [880, 106] width 13 height 13
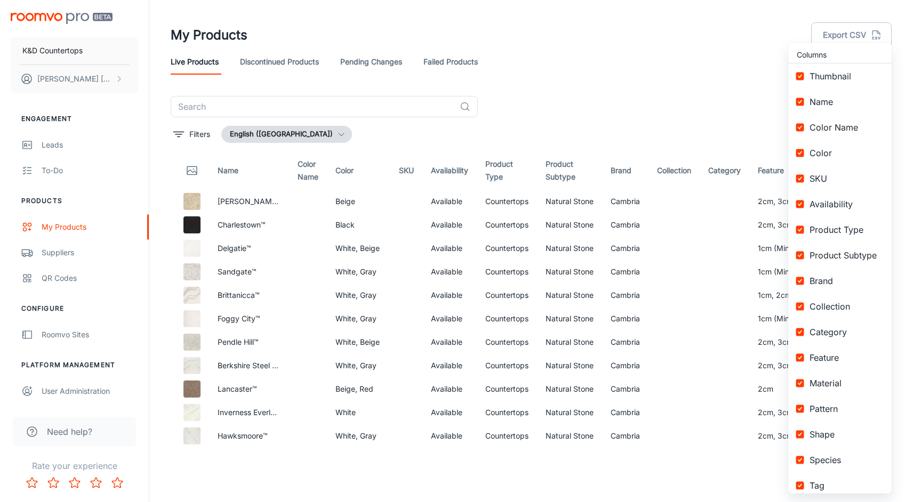
click at [886, 105] on li "Name" at bounding box center [839, 102] width 103 height 26
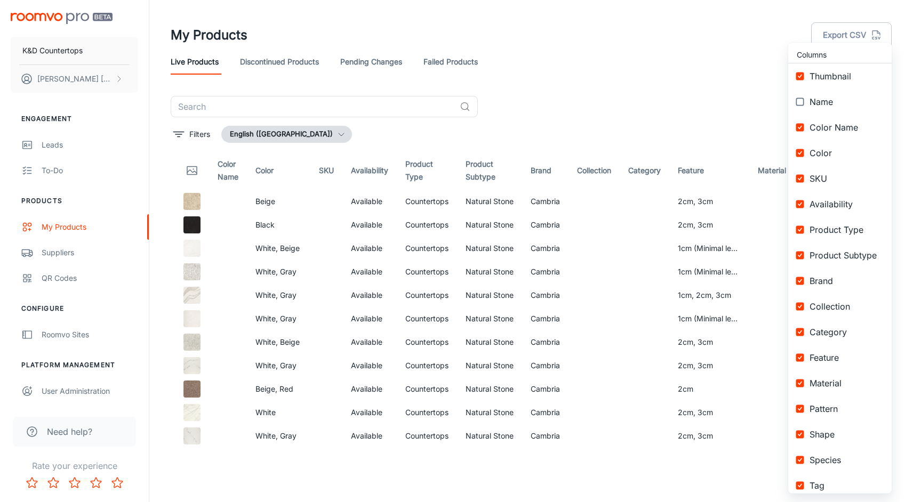
checkbox input "false"
click at [644, 98] on div at bounding box center [456, 251] width 913 height 502
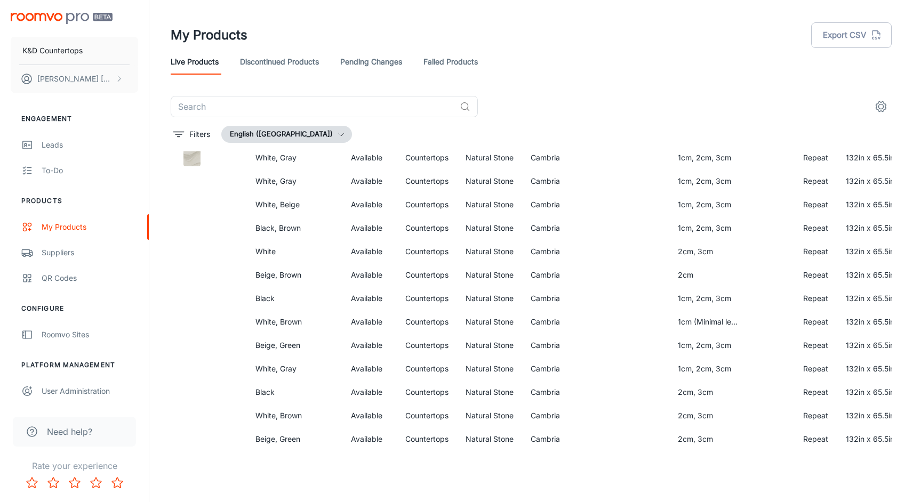
scroll to position [3608, 0]
click at [54, 52] on p "K&D Countertops" at bounding box center [52, 51] width 60 height 12
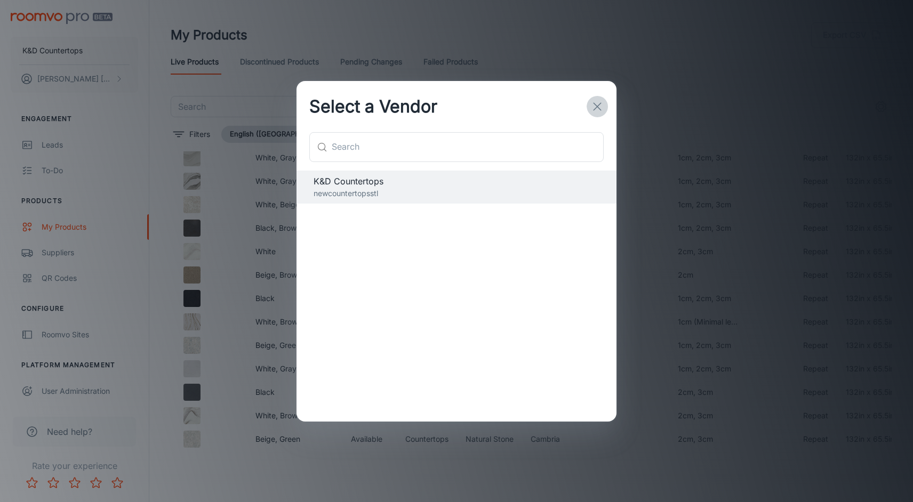
click at [590, 105] on button "button" at bounding box center [596, 106] width 21 height 21
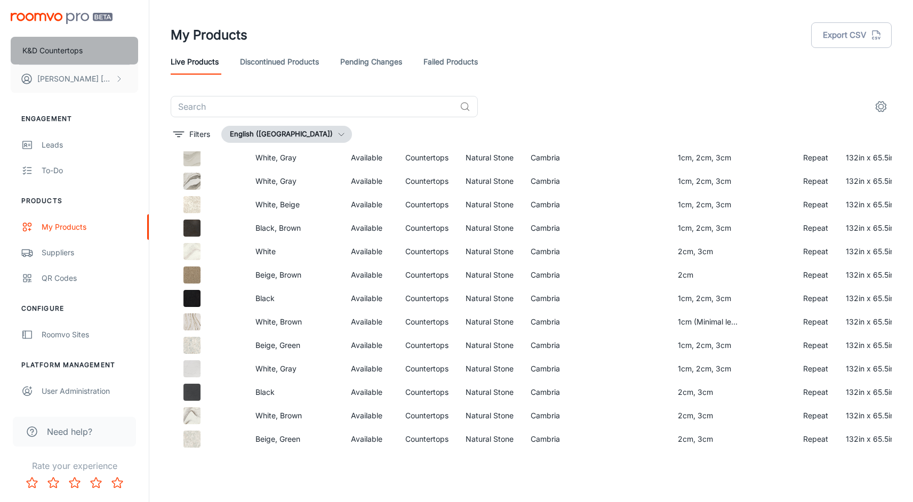
click at [68, 54] on p "K&D Countertops" at bounding box center [52, 51] width 60 height 12
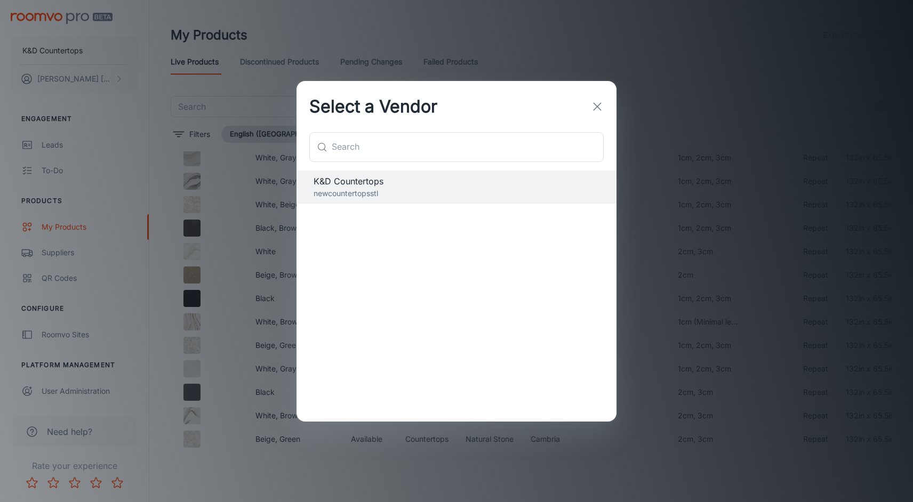
click at [613, 109] on div "Select a Vendor" at bounding box center [456, 106] width 320 height 51
click at [595, 102] on icon "button" at bounding box center [597, 106] width 13 height 13
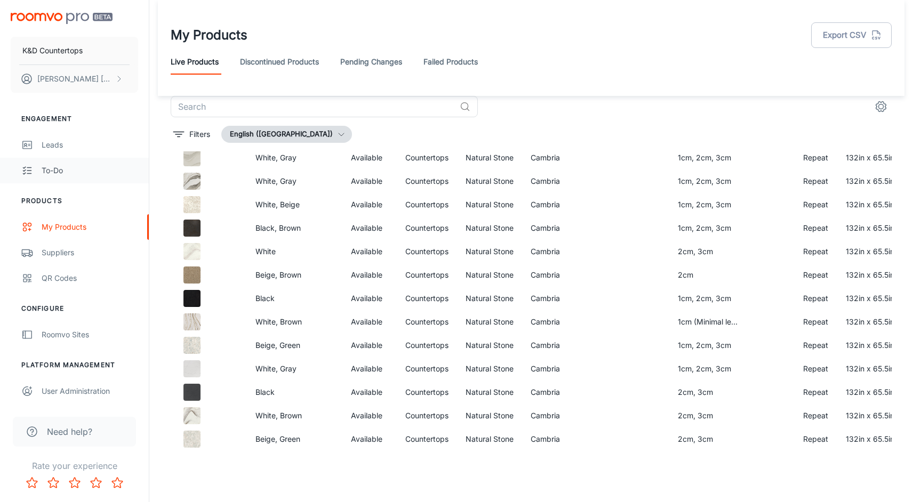
scroll to position [0, 0]
click at [33, 22] on img "scrollable content" at bounding box center [62, 18] width 102 height 11
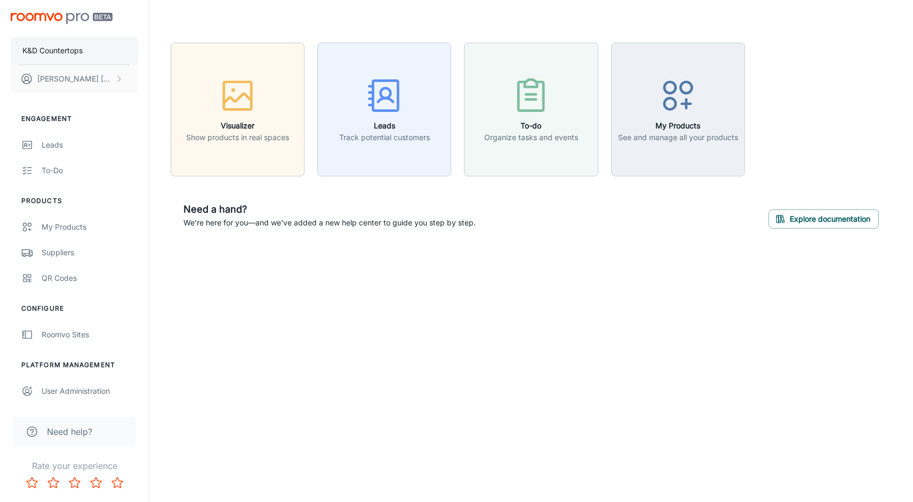
click at [83, 54] on p "K&D Countertops" at bounding box center [52, 51] width 60 height 12
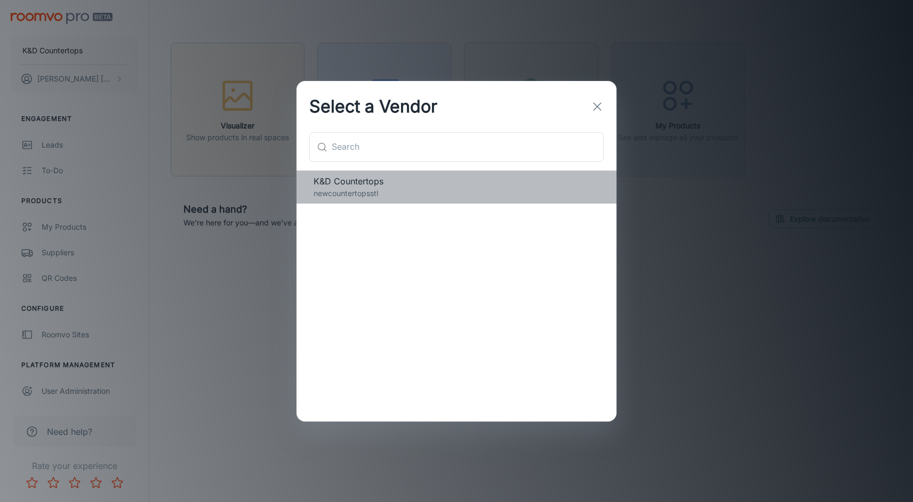
click at [373, 189] on p "newcountertopsstl" at bounding box center [456, 194] width 286 height 12
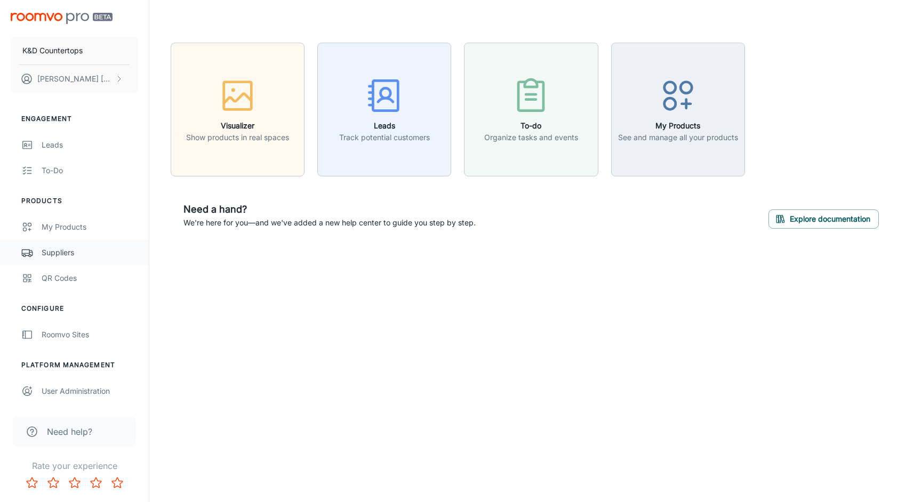
click at [74, 249] on div "Suppliers" at bounding box center [90, 253] width 96 height 12
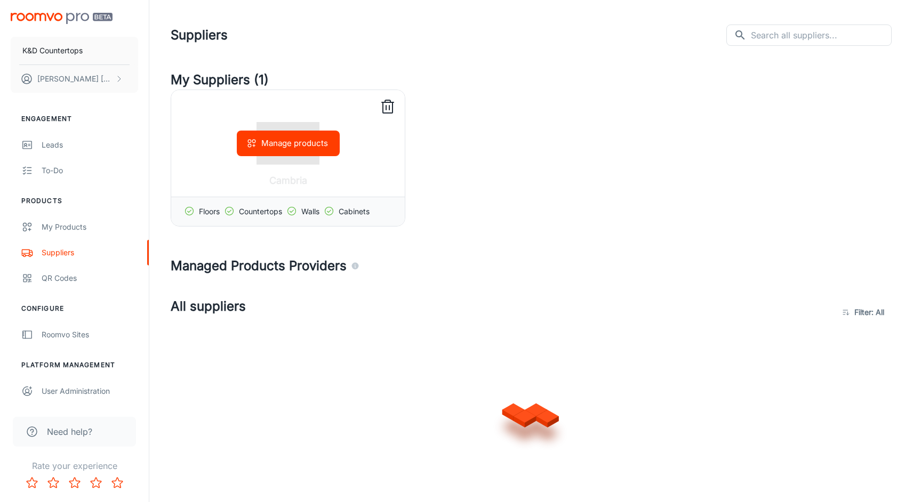
click at [316, 177] on div "Manage products" at bounding box center [287, 143] width 233 height 107
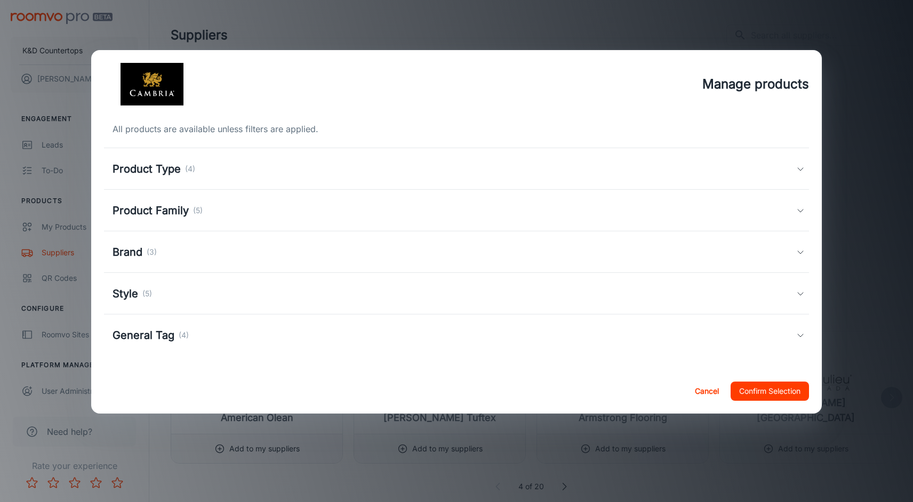
click at [161, 164] on h5 "Product Type" at bounding box center [146, 169] width 68 height 16
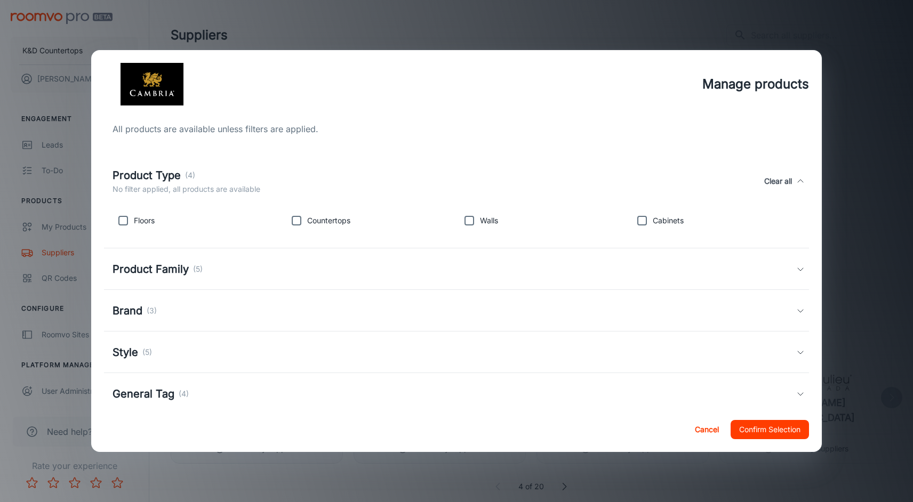
click at [320, 212] on div "Countertops" at bounding box center [367, 219] width 173 height 26
click at [314, 221] on p "Countertops" at bounding box center [328, 221] width 43 height 12
click at [289, 222] on input "checkbox" at bounding box center [296, 220] width 21 height 21
checkbox input "true"
click at [171, 272] on h5 "Product Family" at bounding box center [150, 269] width 76 height 16
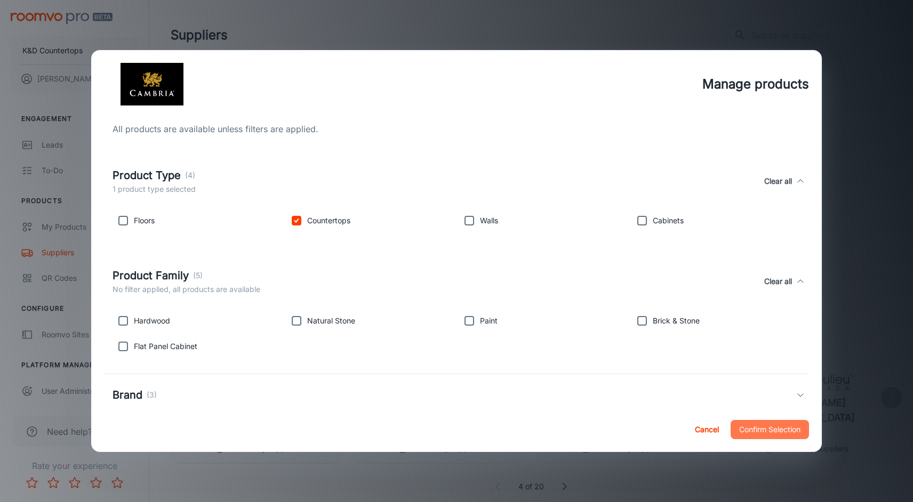
click at [762, 428] on button "Confirm Selection" at bounding box center [769, 429] width 78 height 19
